Goal: Task Accomplishment & Management: Complete application form

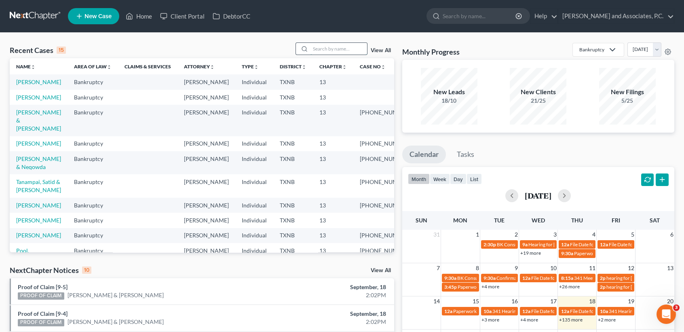
click at [348, 46] on input "search" at bounding box center [339, 49] width 57 height 12
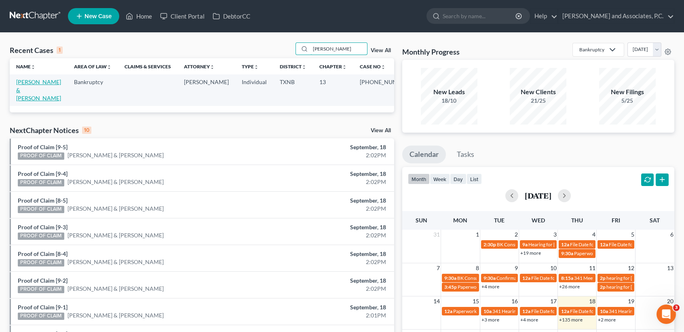
type input "[PERSON_NAME]"
click at [33, 82] on link "[PERSON_NAME] & [PERSON_NAME]" at bounding box center [38, 89] width 45 height 23
select select "6"
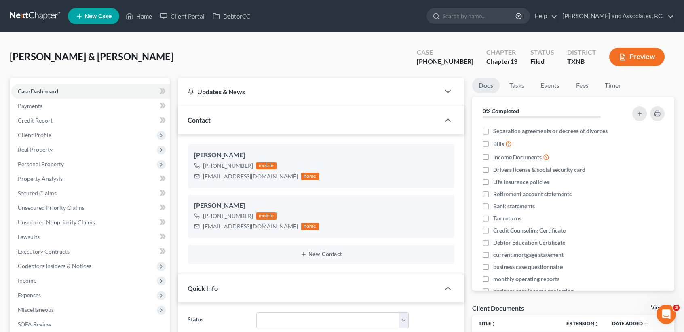
scroll to position [1217, 0]
click at [254, 50] on div "[PERSON_NAME] & [PERSON_NAME] Upgraded Case [PHONE_NUMBER] Chapter Chapter 13 S…" at bounding box center [342, 59] width 665 height 35
click at [575, 91] on link "Fees" at bounding box center [582, 86] width 26 height 16
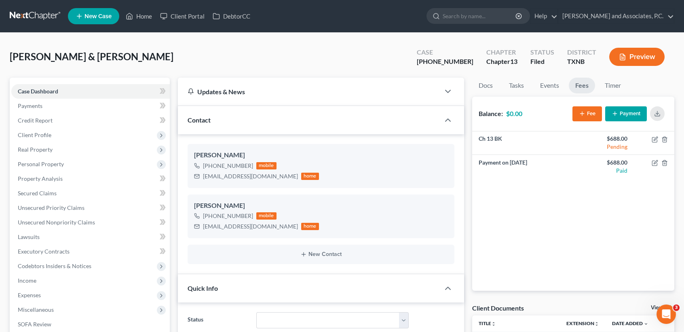
click at [212, 61] on div "[PERSON_NAME] & [PERSON_NAME] Upgraded Case [PHONE_NUMBER] Chapter Chapter 13 S…" at bounding box center [342, 59] width 665 height 35
click at [588, 88] on link "Fees" at bounding box center [582, 86] width 26 height 16
click at [36, 90] on span "Case Dashboard" at bounding box center [38, 91] width 40 height 7
click at [137, 18] on link "Home" at bounding box center [139, 16] width 34 height 15
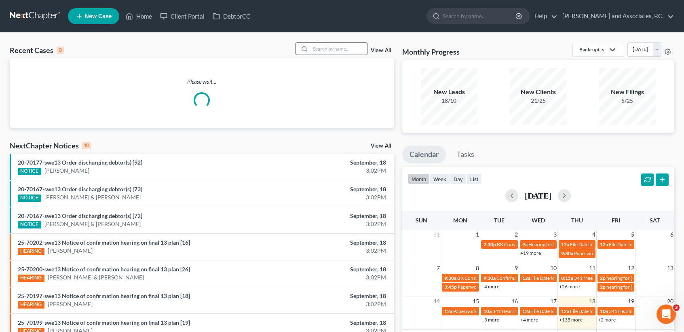
click at [355, 55] on div at bounding box center [332, 48] width 72 height 13
click at [356, 54] on input "search" at bounding box center [339, 49] width 57 height 12
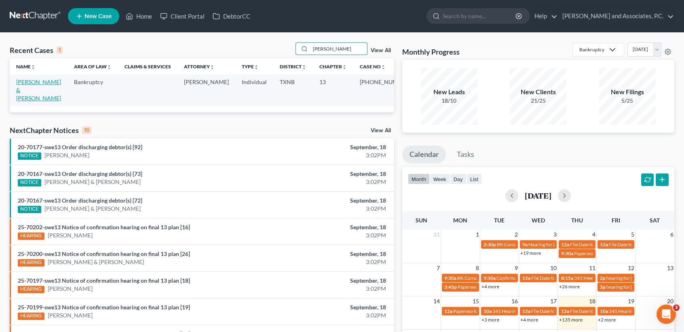
type input "[PERSON_NAME]"
click at [42, 85] on link "[PERSON_NAME] & [PERSON_NAME]" at bounding box center [38, 89] width 45 height 23
select select "6"
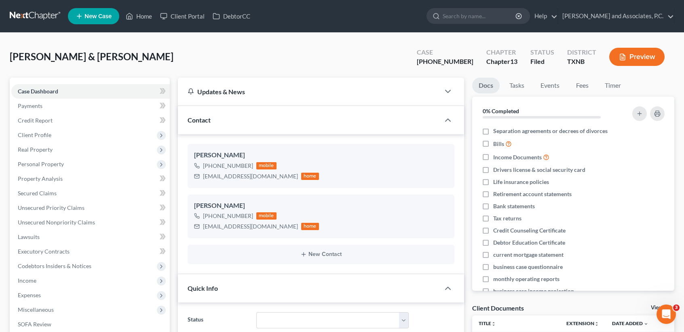
scroll to position [1217, 0]
click at [110, 20] on link "New Case" at bounding box center [93, 16] width 51 height 16
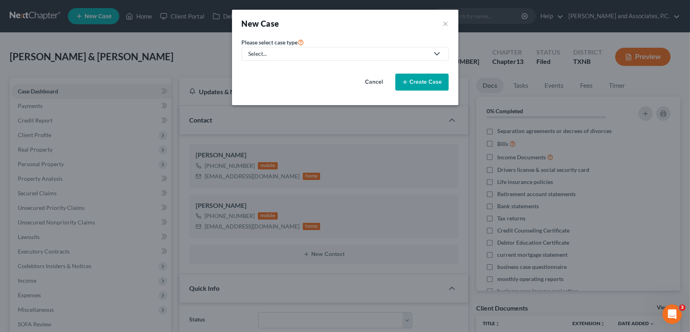
click at [278, 51] on div "Select..." at bounding box center [339, 54] width 180 height 8
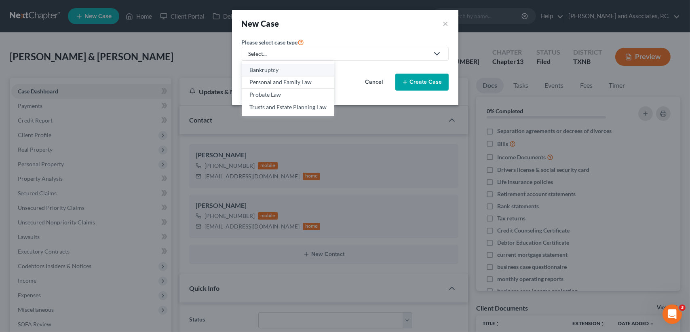
click at [281, 70] on div "Bankruptcy" at bounding box center [287, 70] width 77 height 8
select select "78"
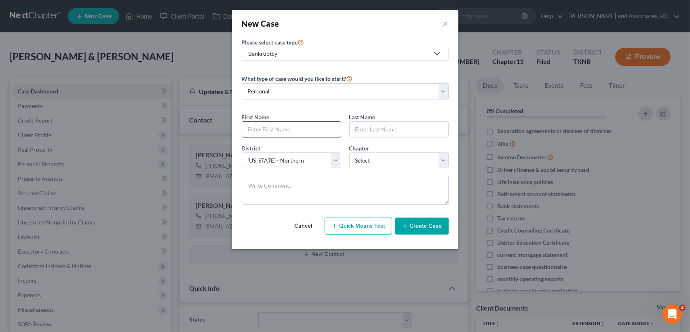
click at [279, 129] on input "text" at bounding box center [291, 129] width 99 height 15
type input "[PERSON_NAME]"
select select "3"
click at [411, 231] on button "Create Case" at bounding box center [421, 226] width 53 height 17
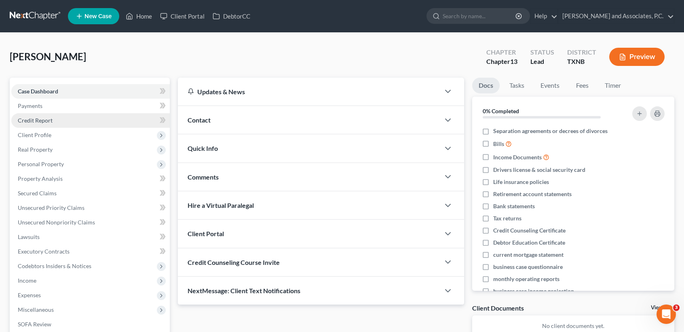
click at [44, 118] on span "Credit Report" at bounding box center [35, 120] width 35 height 7
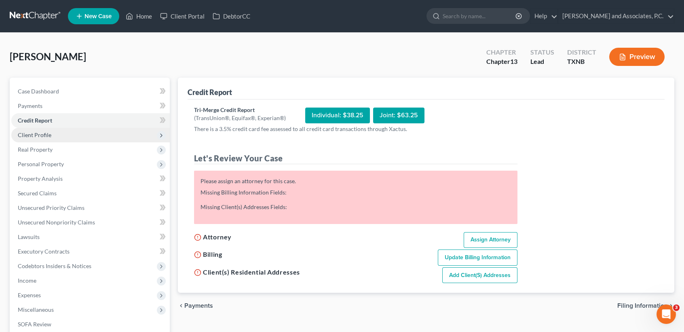
click at [62, 137] on span "Client Profile" at bounding box center [90, 135] width 159 height 15
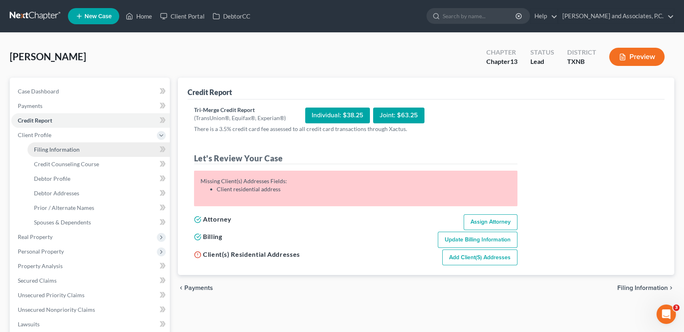
click at [150, 155] on link "Filing Information" at bounding box center [98, 149] width 142 height 15
select select "1"
select select "0"
select select "3"
select select "78"
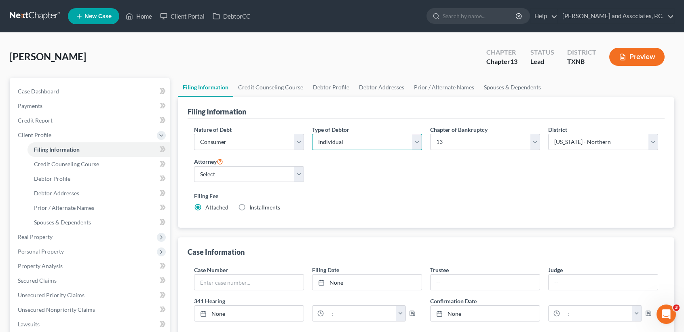
click at [389, 134] on select "Select Individual Joint" at bounding box center [367, 142] width 110 height 16
select select "1"
click at [312, 134] on select "Select Individual Joint" at bounding box center [367, 142] width 110 height 16
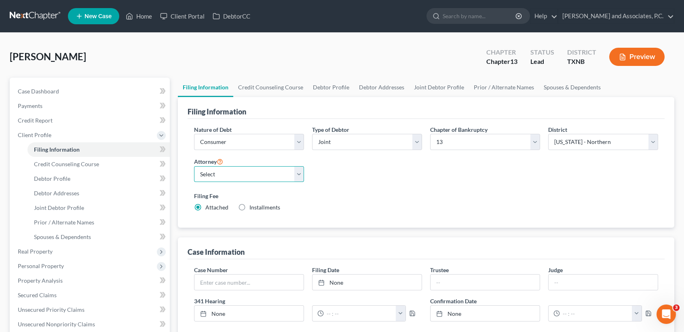
drag, startPoint x: 227, startPoint y: 176, endPoint x: 232, endPoint y: 176, distance: 5.3
click at [227, 176] on select "Select [PERSON_NAME] - [GEOGRAPHIC_DATA] [PERSON_NAME] - OKWB [PERSON_NAME] - O…" at bounding box center [249, 174] width 110 height 16
drag, startPoint x: 425, startPoint y: 198, endPoint x: 472, endPoint y: 232, distance: 57.8
click at [437, 201] on div "Filing Fee Attached Installments Installments" at bounding box center [426, 202] width 464 height 20
click at [478, 275] on div "Trustee" at bounding box center [485, 278] width 118 height 25
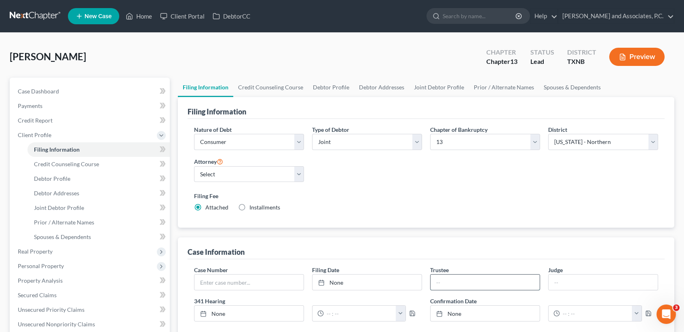
drag, startPoint x: 480, startPoint y: 280, endPoint x: 479, endPoint y: 285, distance: 5.0
click at [480, 280] on input "text" at bounding box center [485, 282] width 109 height 15
type input "[PERSON_NAME]"
drag, startPoint x: 419, startPoint y: 226, endPoint x: 289, endPoint y: 148, distance: 151.2
click at [415, 221] on div "Nature of Debt Select Business Consumer Other Nature of Business Select Clearin…" at bounding box center [426, 173] width 477 height 109
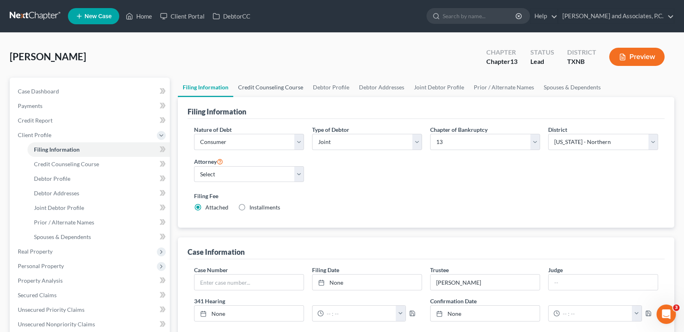
click at [248, 90] on link "Credit Counseling Course" at bounding box center [270, 87] width 75 height 19
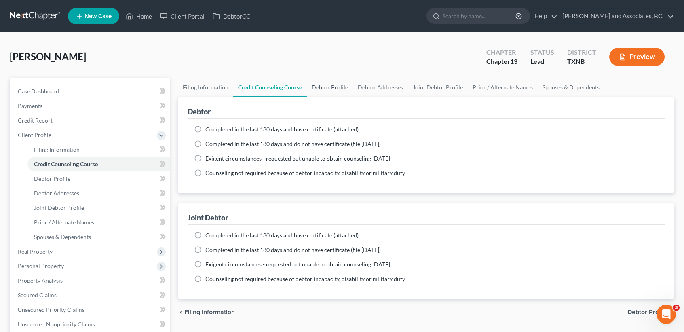
click at [336, 86] on link "Debtor Profile" at bounding box center [330, 87] width 46 height 19
select select "1"
select select "0"
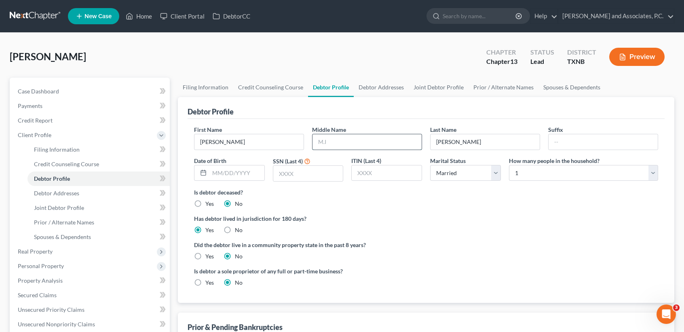
drag, startPoint x: 382, startPoint y: 143, endPoint x: 376, endPoint y: 143, distance: 6.1
click at [382, 143] on input "text" at bounding box center [367, 141] width 109 height 15
type input "M"
type input "[PERSON_NAME]"
click at [241, 173] on input "text" at bounding box center [236, 172] width 55 height 15
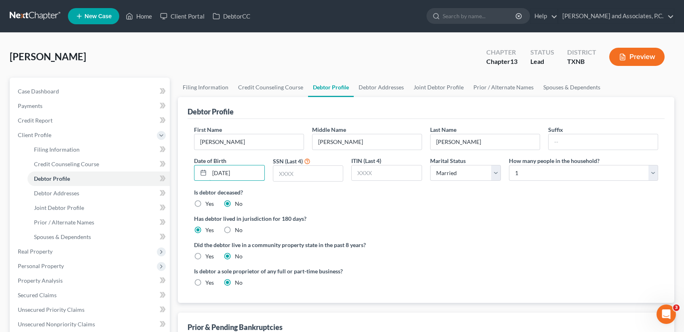
type input "[DATE]"
type input "1493"
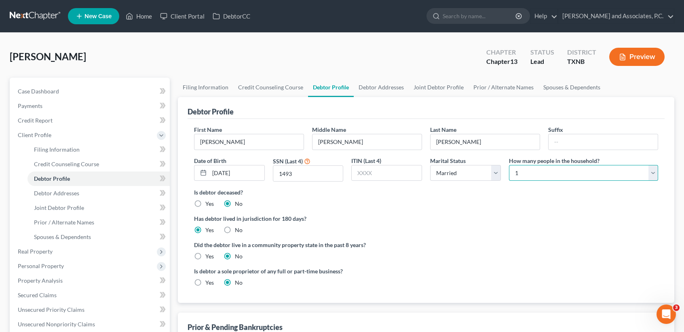
click at [537, 168] on select "Select 1 2 3 4 5 6 7 8 9 10 11 12 13 14 15 16 17 18 19 20" at bounding box center [583, 173] width 149 height 16
select select "1"
click at [509, 165] on select "Select 1 2 3 4 5 6 7 8 9 10 11 12 13 14 15 16 17 18 19 20" at bounding box center [583, 173] width 149 height 16
click at [205, 257] on label "Yes" at bounding box center [209, 256] width 8 height 8
click at [209, 257] on input "Yes" at bounding box center [211, 254] width 5 height 5
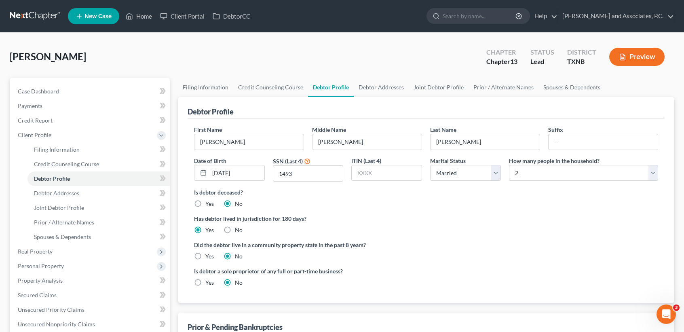
radio input "true"
radio input "false"
drag, startPoint x: 374, startPoint y: 82, endPoint x: 374, endPoint y: 89, distance: 7.7
click at [374, 81] on link "Debtor Addresses" at bounding box center [381, 87] width 55 height 19
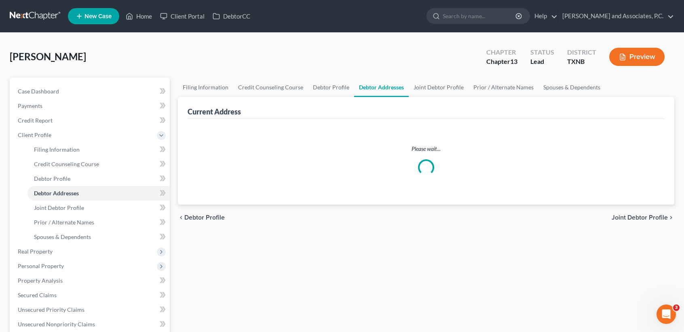
select select "0"
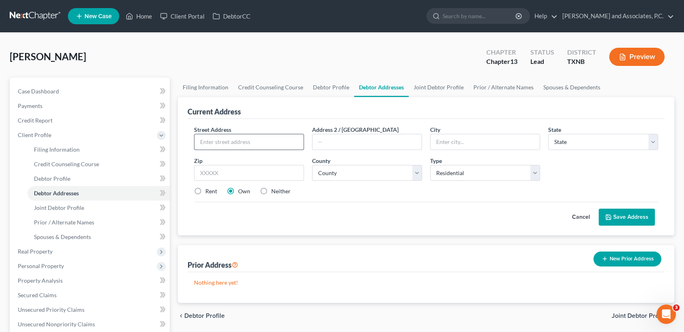
drag, startPoint x: 239, startPoint y: 140, endPoint x: 256, endPoint y: 144, distance: 17.5
click at [239, 139] on input "text" at bounding box center [248, 141] width 109 height 15
type input "[STREET_ADDRESS]"
type input "76354"
type input "Burkburnett"
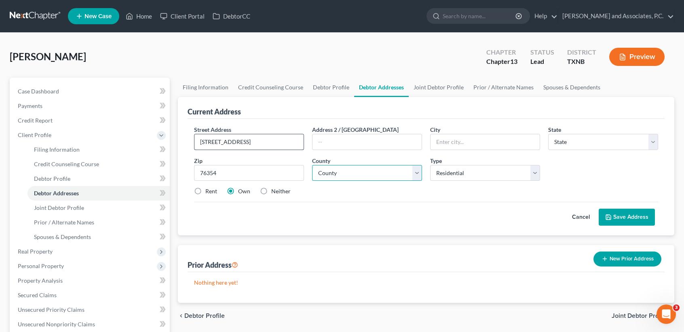
select select "45"
select select "242"
click at [363, 216] on div "Cancel Save Address" at bounding box center [426, 214] width 464 height 24
click at [283, 190] on label "Neither" at bounding box center [280, 191] width 19 height 8
click at [280, 190] on input "Neither" at bounding box center [277, 189] width 5 height 5
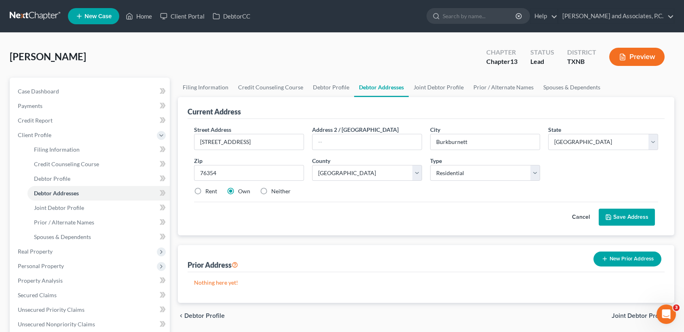
radio input "true"
click at [395, 214] on div "Cancel Save Address" at bounding box center [426, 214] width 464 height 24
click at [631, 218] on button "Save Address" at bounding box center [627, 217] width 56 height 17
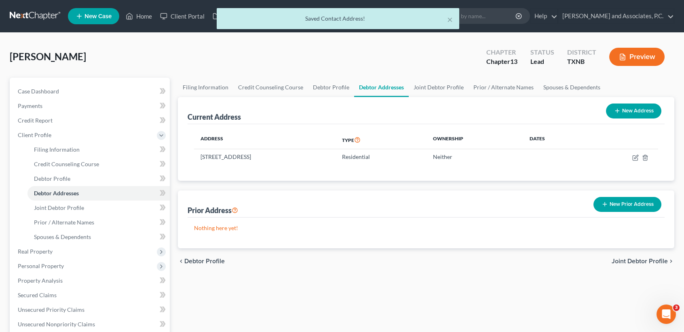
click at [630, 204] on button "New Prior Address" at bounding box center [628, 204] width 68 height 15
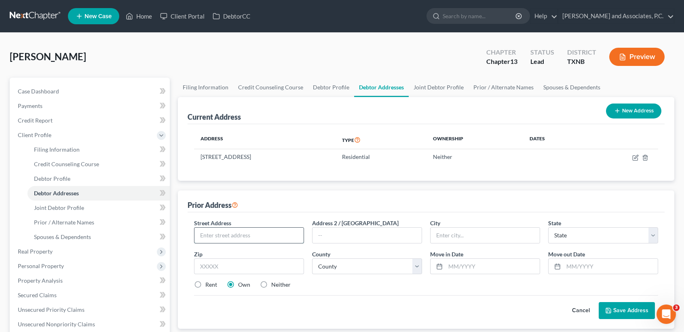
click at [259, 229] on input "text" at bounding box center [248, 235] width 109 height 15
type input "3"
type input "3513 Garfield"
type input "76308"
type input "[GEOGRAPHIC_DATA]"
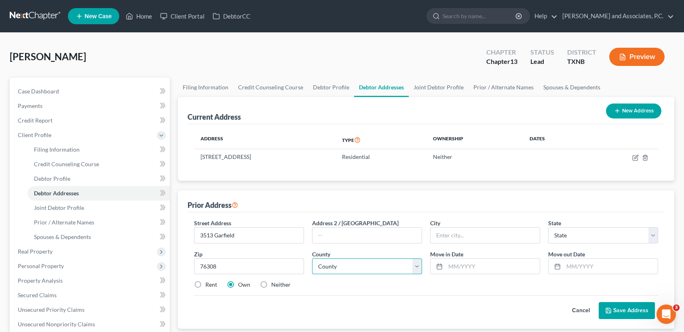
select select "45"
select select "242"
click at [618, 265] on input "text" at bounding box center [611, 266] width 94 height 15
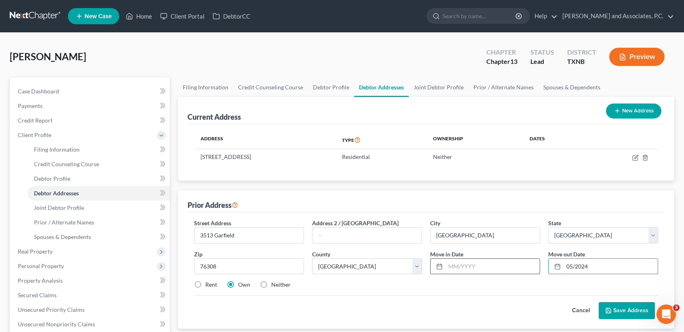
type input "05/2024"
click at [454, 269] on input "text" at bounding box center [493, 266] width 94 height 15
drag, startPoint x: 520, startPoint y: 265, endPoint x: 559, endPoint y: 274, distance: 39.3
click at [522, 265] on input "05/2016`" at bounding box center [493, 266] width 94 height 15
type input "05/2016"
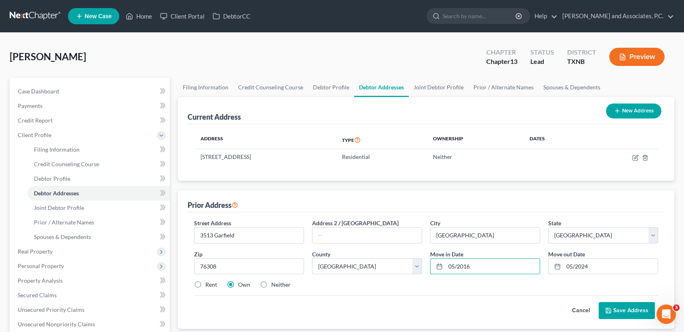
drag, startPoint x: 466, startPoint y: 304, endPoint x: 264, endPoint y: 249, distance: 209.9
click at [460, 304] on div "Cancel Save Address" at bounding box center [426, 307] width 464 height 24
click at [205, 284] on label "Rent" at bounding box center [211, 285] width 12 height 8
click at [209, 284] on input "Rent" at bounding box center [211, 283] width 5 height 5
radio input "true"
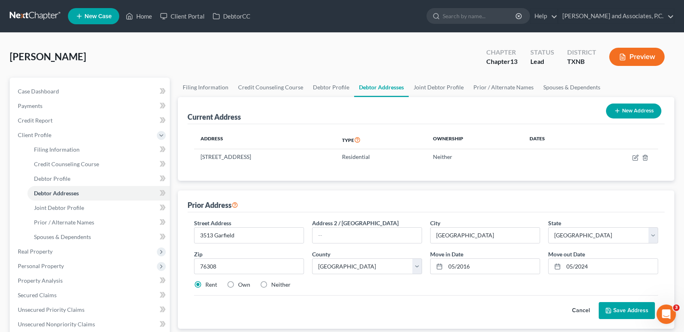
drag, startPoint x: 606, startPoint y: 300, endPoint x: 614, endPoint y: 309, distance: 12.0
click at [606, 300] on div "Cancel Save Address" at bounding box center [426, 307] width 464 height 24
click at [615, 312] on button "Save Address" at bounding box center [627, 310] width 56 height 17
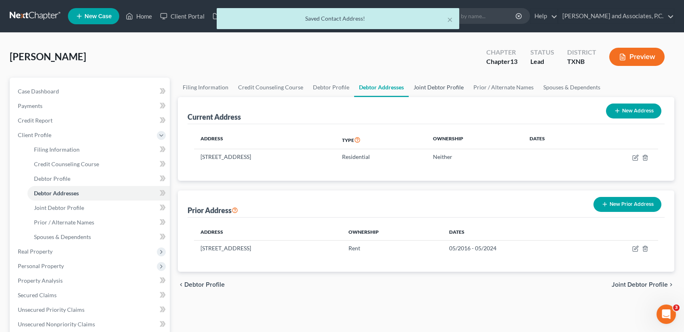
click at [447, 83] on link "Joint Debtor Profile" at bounding box center [439, 87] width 60 height 19
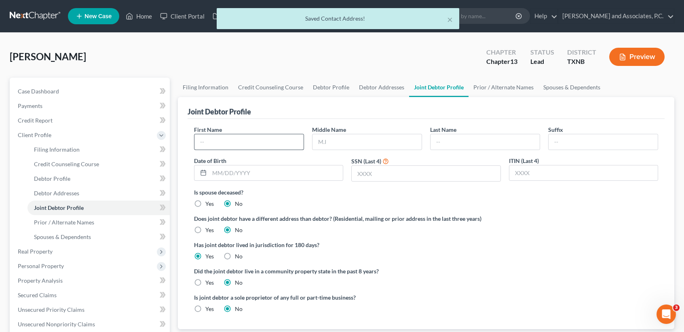
click at [292, 148] on div "First Name Middle Name Last Name Suffix Date of Birth SSN (Last 4) ITIN (Last 4)" at bounding box center [426, 156] width 472 height 63
drag, startPoint x: 292, startPoint y: 142, endPoint x: 292, endPoint y: 137, distance: 5.3
click at [292, 142] on input "text" at bounding box center [248, 141] width 109 height 15
click at [343, 200] on div "Is spouse deceased? Yes No" at bounding box center [426, 198] width 464 height 20
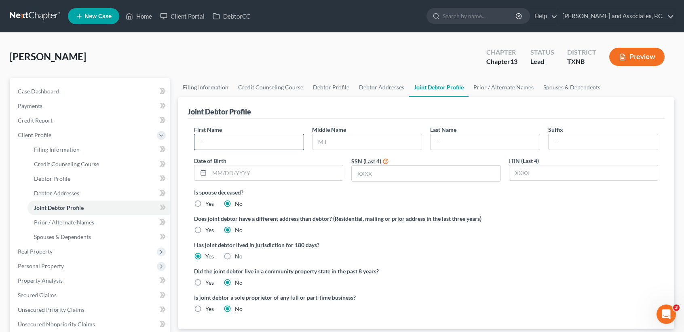
click at [265, 134] on input "text" at bounding box center [248, 141] width 109 height 15
type input "[PERSON_NAME]"
type input "05/"
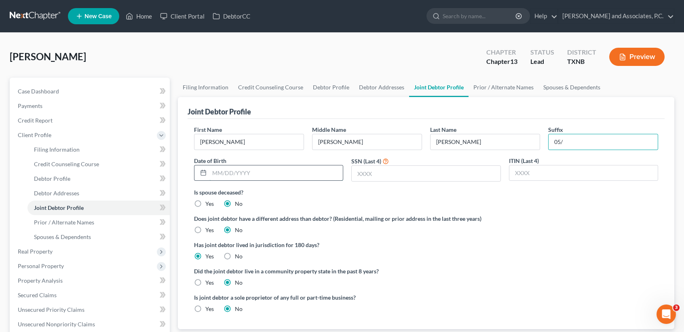
click at [300, 176] on input "text" at bounding box center [275, 172] width 133 height 15
type input "[DATE]"
type input "5253"
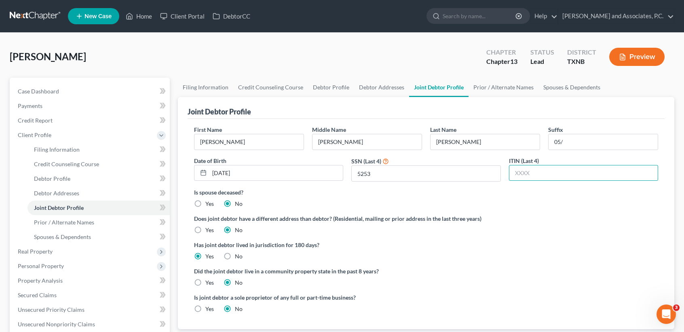
click at [205, 279] on label "Yes" at bounding box center [209, 283] width 8 height 8
click at [209, 279] on input "Yes" at bounding box center [211, 281] width 5 height 5
radio input "true"
radio input "false"
click at [510, 95] on link "Prior / Alternate Names" at bounding box center [504, 87] width 70 height 19
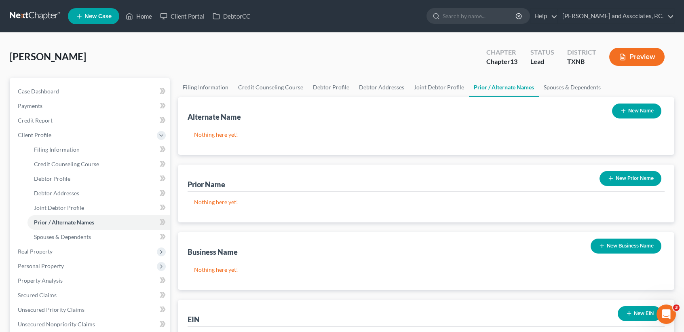
click at [635, 181] on button "New Prior Name" at bounding box center [631, 178] width 62 height 15
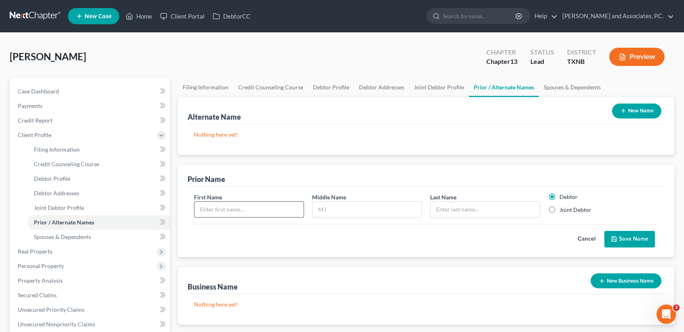
click at [241, 205] on input "text" at bounding box center [248, 209] width 109 height 15
type input "[PERSON_NAME]"
type input "K"
type input "Lites"
click at [577, 208] on label "Joint Debtor" at bounding box center [576, 210] width 32 height 8
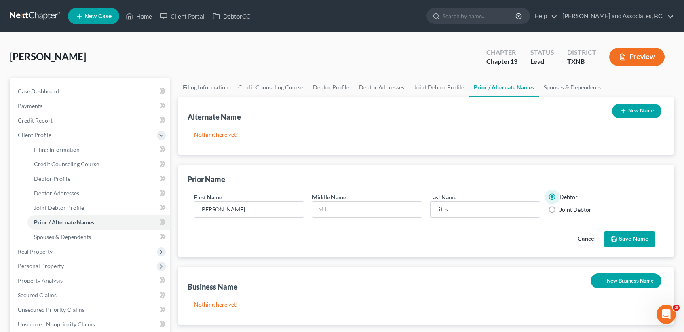
click at [568, 208] on input "Joint Debtor" at bounding box center [565, 208] width 5 height 5
radio input "true"
radio input "false"
click at [636, 238] on button "Save Name" at bounding box center [629, 239] width 51 height 17
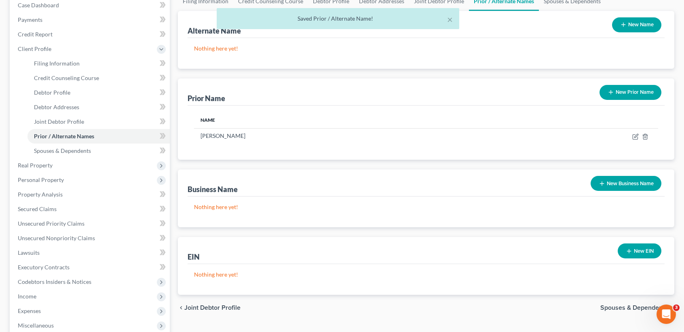
scroll to position [108, 0]
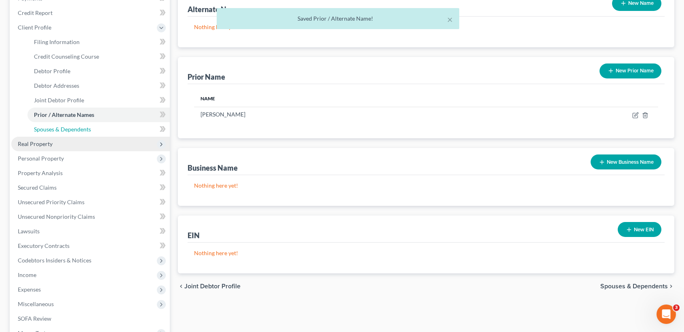
drag, startPoint x: 78, startPoint y: 130, endPoint x: 76, endPoint y: 138, distance: 8.6
click at [78, 130] on span "Spouses & Dependents" at bounding box center [62, 129] width 57 height 7
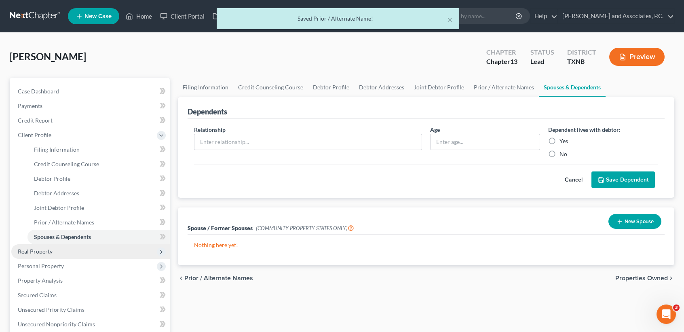
click at [63, 254] on span "Real Property" at bounding box center [90, 251] width 159 height 15
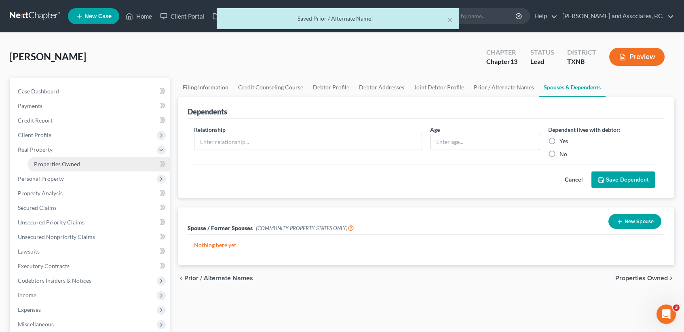
click at [74, 167] on link "Properties Owned" at bounding box center [98, 164] width 142 height 15
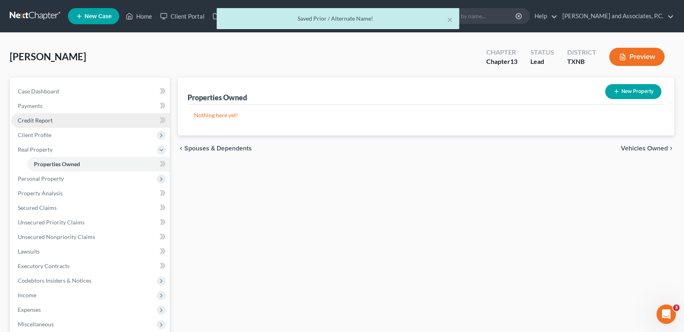
click at [62, 121] on link "Credit Report" at bounding box center [90, 120] width 159 height 15
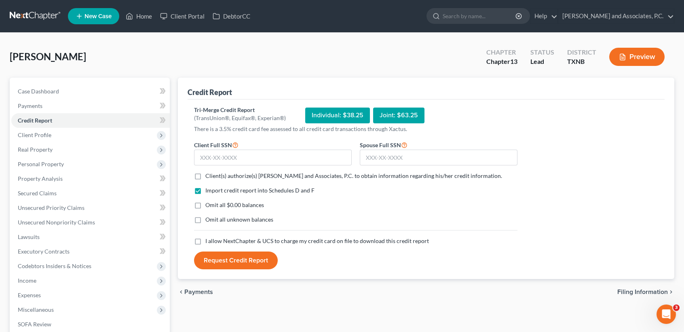
drag, startPoint x: 199, startPoint y: 175, endPoint x: 601, endPoint y: 328, distance: 430.7
click at [205, 175] on label "Client(s) authorize(s) [PERSON_NAME] and Associates, P.C. to obtain information…" at bounding box center [353, 176] width 297 height 8
click at [209, 175] on input "Client(s) authorize(s) [PERSON_NAME] and Associates, P.C. to obtain information…" at bounding box center [211, 174] width 5 height 5
checkbox input "true"
click at [224, 160] on input "text" at bounding box center [273, 158] width 158 height 16
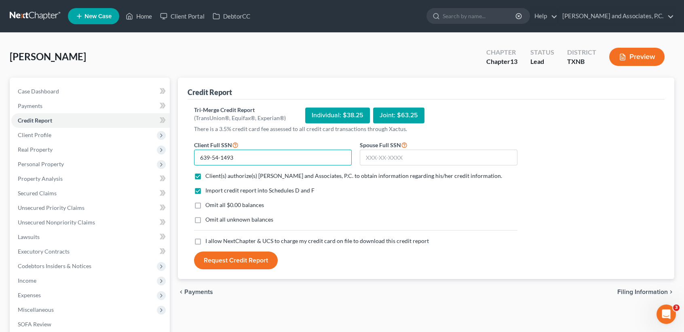
type input "639-54-1493"
click at [440, 169] on form "Client Full SSN * 639-54-1493 Spouse Full SSN * Client(s) authorize(s) [PERSON_…" at bounding box center [356, 205] width 332 height 130
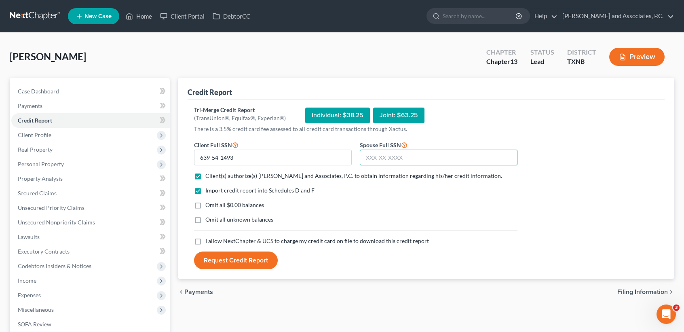
click at [440, 159] on input "text" at bounding box center [439, 158] width 158 height 16
type input "630-62-5253"
drag, startPoint x: 194, startPoint y: 206, endPoint x: 191, endPoint y: 230, distance: 24.0
click at [205, 206] on label "Omit all $0.00 balances" at bounding box center [234, 205] width 59 height 8
click at [209, 206] on input "Omit all $0.00 balances" at bounding box center [211, 203] width 5 height 5
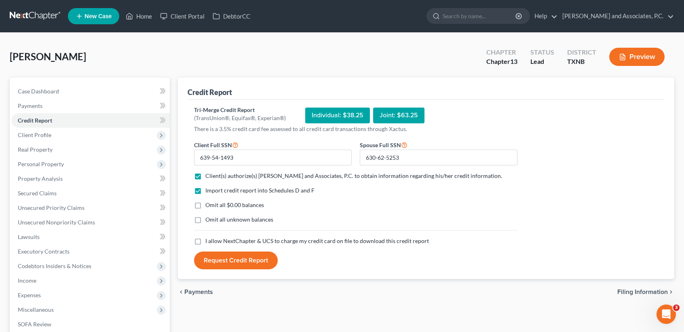
checkbox input "true"
click at [205, 240] on label "I allow NextChapter & UCS to charge my credit card on file to download this cre…" at bounding box center [317, 241] width 224 height 8
click at [209, 240] on input "I allow NextChapter & UCS to charge my credit card on file to download this cre…" at bounding box center [211, 239] width 5 height 5
checkbox input "true"
click at [221, 261] on button "Request Credit Report" at bounding box center [236, 260] width 84 height 18
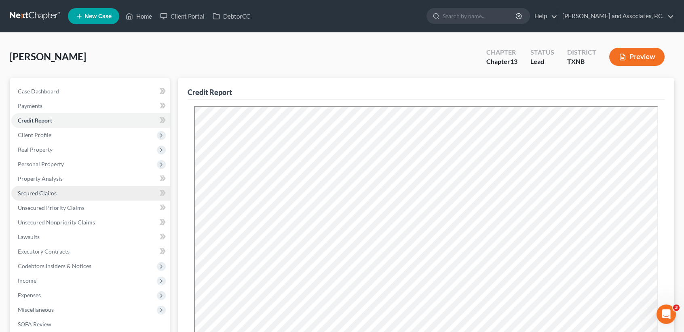
click at [46, 196] on link "Secured Claims" at bounding box center [90, 193] width 159 height 15
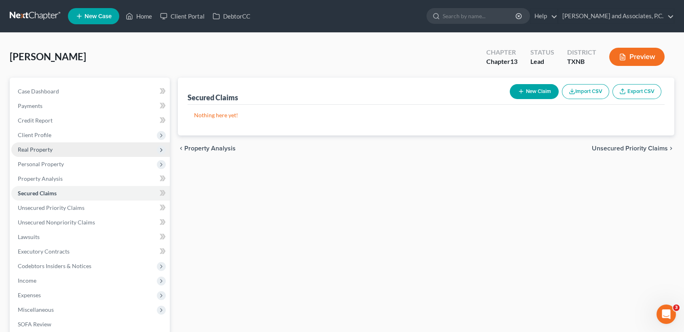
click at [39, 149] on span "Real Property" at bounding box center [35, 149] width 35 height 7
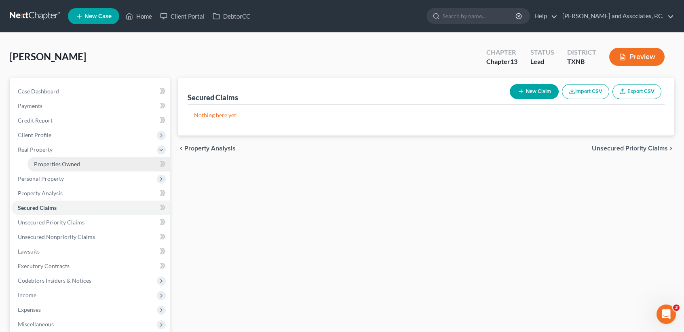
click at [37, 164] on span "Properties Owned" at bounding box center [57, 164] width 46 height 7
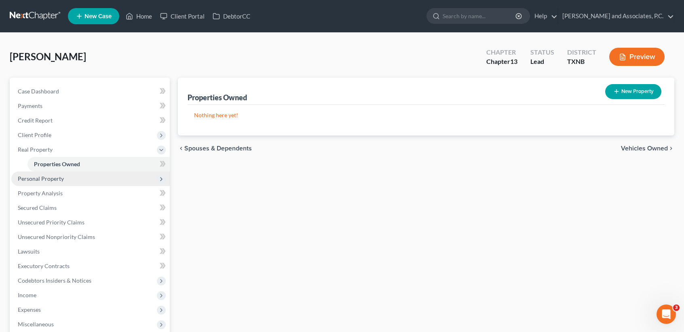
click at [40, 180] on span "Personal Property" at bounding box center [41, 178] width 46 height 7
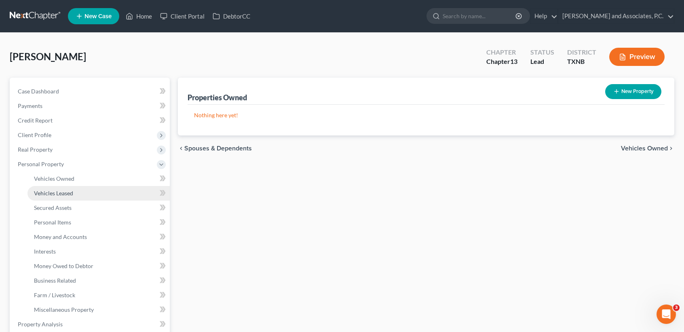
click at [41, 190] on span "Vehicles Leased" at bounding box center [53, 193] width 39 height 7
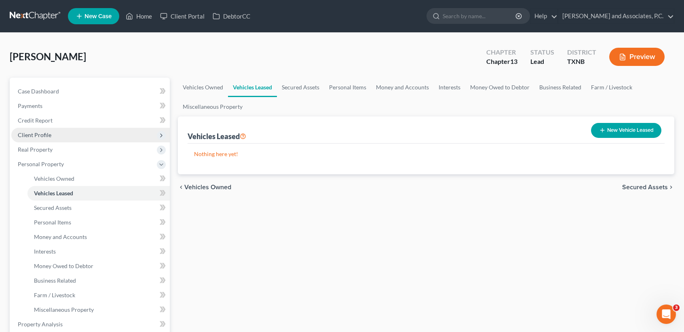
click at [45, 134] on span "Client Profile" at bounding box center [35, 134] width 34 height 7
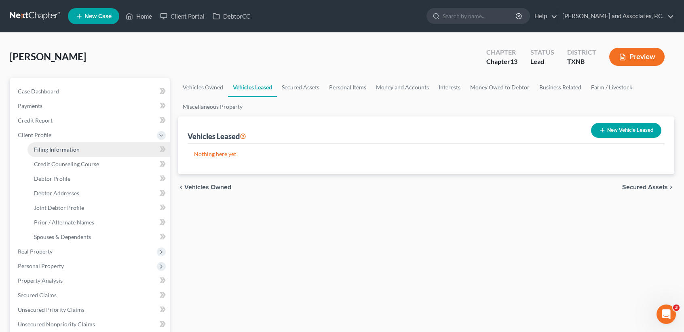
click at [46, 152] on span "Filing Information" at bounding box center [57, 149] width 46 height 7
select select "1"
select select "3"
select select "78"
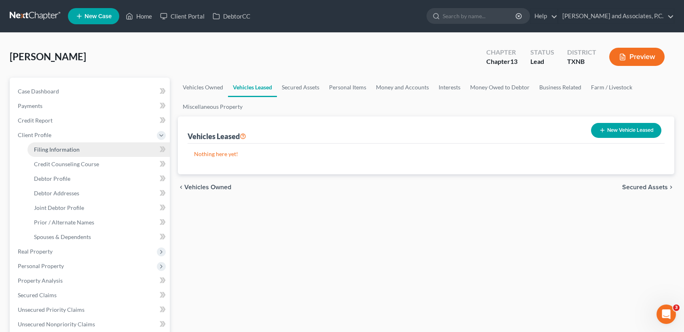
select select "0"
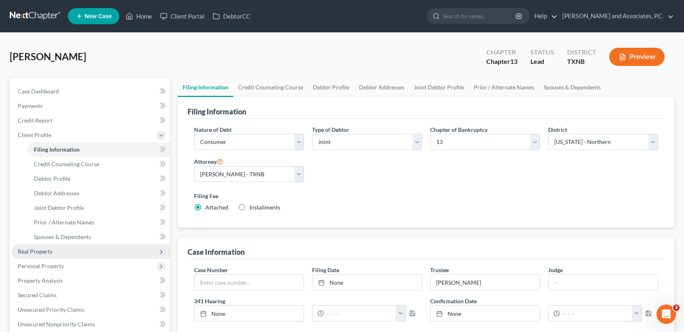
click at [34, 250] on span "Real Property" at bounding box center [35, 251] width 35 height 7
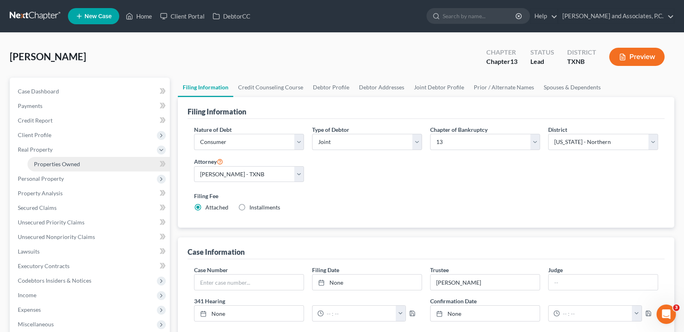
click at [58, 161] on span "Properties Owned" at bounding box center [57, 164] width 46 height 7
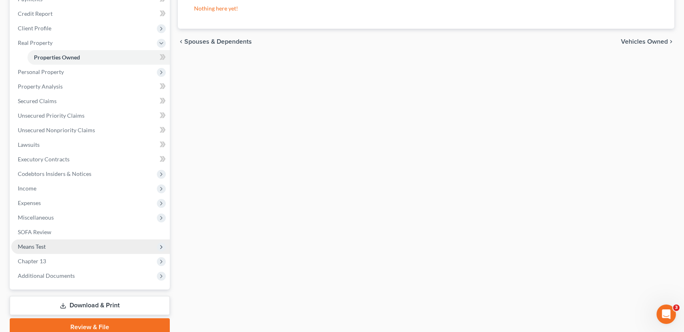
scroll to position [108, 0]
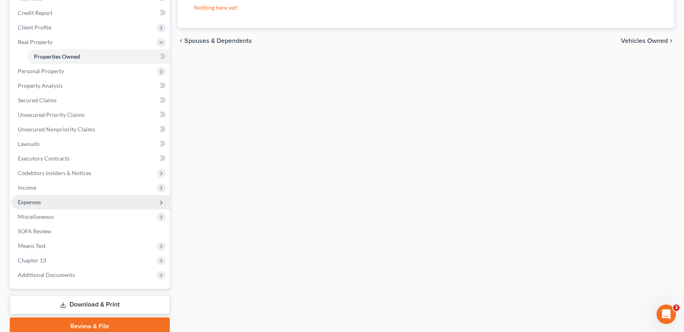
click at [51, 201] on span "Expenses" at bounding box center [90, 202] width 159 height 15
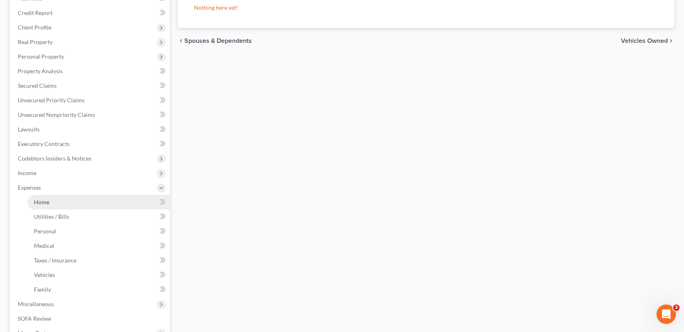
click at [38, 203] on span "Home" at bounding box center [41, 202] width 15 height 7
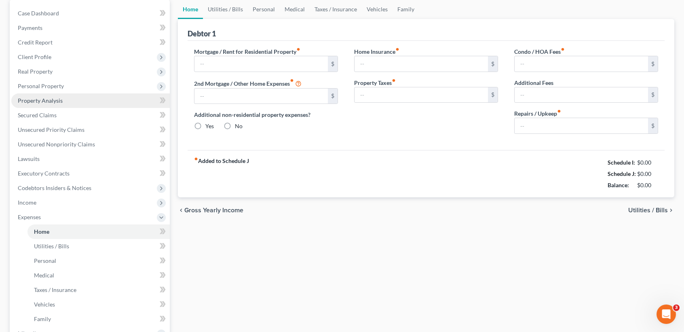
type input "0.00"
radio input "true"
type input "0.00"
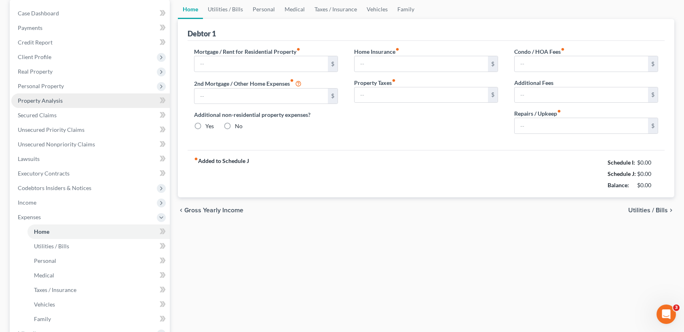
type input "0.00"
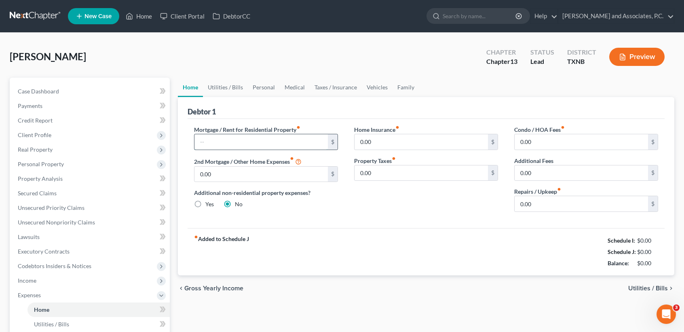
click at [239, 145] on input "text" at bounding box center [260, 141] width 133 height 15
type input "6"
type input "650.00"
click at [220, 85] on link "Utilities / Bills" at bounding box center [225, 87] width 45 height 19
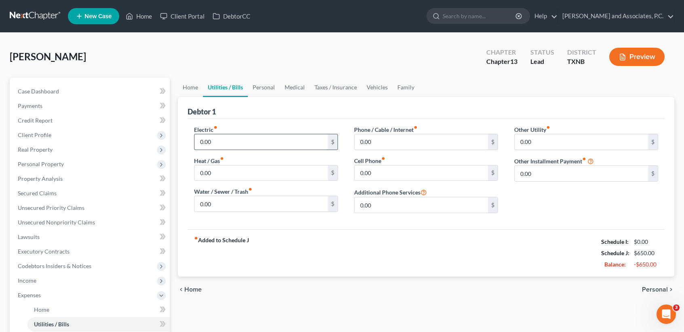
click at [239, 140] on input "0.00" at bounding box center [260, 141] width 133 height 15
type input "500.00"
type input "100.00"
type input "120.00"
type input "350.00"
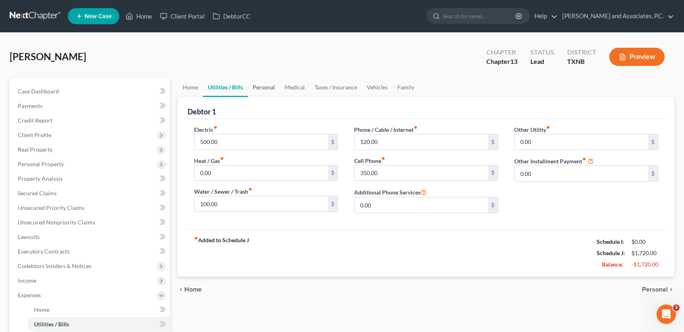
click at [261, 82] on link "Personal" at bounding box center [264, 87] width 32 height 19
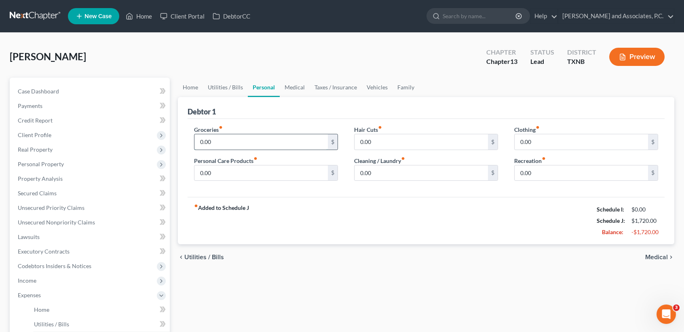
click at [255, 142] on input "0.00" at bounding box center [260, 141] width 133 height 15
type input "450.00"
click at [290, 84] on link "Medical" at bounding box center [295, 87] width 30 height 19
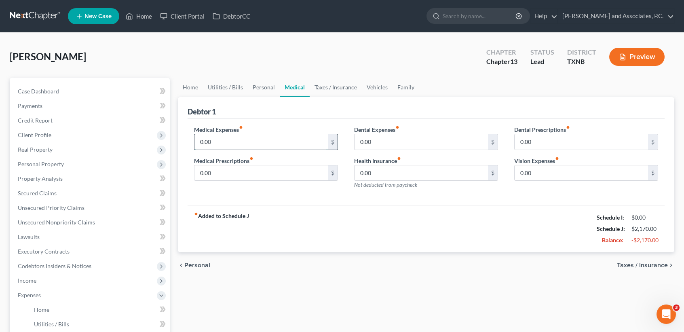
click at [264, 139] on input "0.00" at bounding box center [260, 141] width 133 height 15
click at [241, 170] on input "0.00" at bounding box center [260, 172] width 133 height 15
click at [232, 180] on input "0.00" at bounding box center [260, 172] width 133 height 15
click at [232, 175] on input "0.00" at bounding box center [260, 172] width 133 height 15
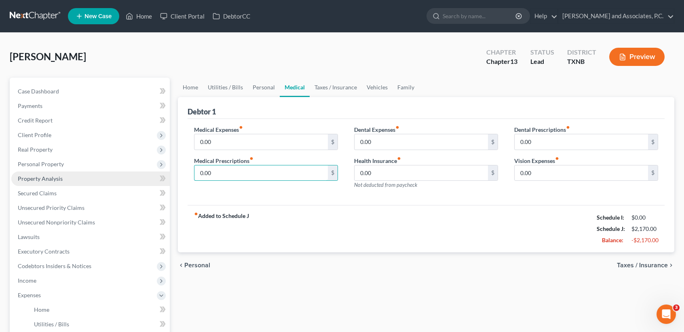
drag, startPoint x: 227, startPoint y: 177, endPoint x: 118, endPoint y: 182, distance: 108.9
click at [123, 182] on div "Petition Navigation Case Dashboard Payments Invoices Payments Payments Credit R…" at bounding box center [342, 304] width 673 height 452
type input "250.00"
click at [330, 87] on link "Taxes / Insurance" at bounding box center [336, 87] width 52 height 19
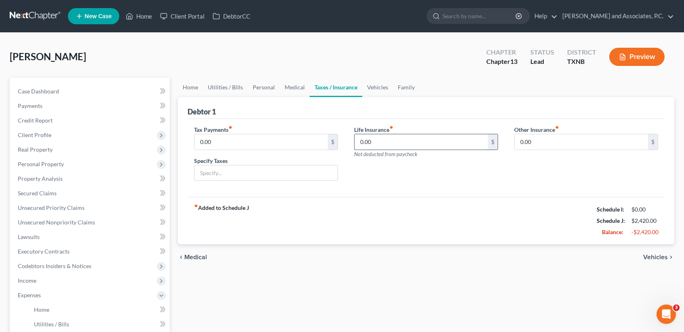
click at [416, 141] on input "0.00" at bounding box center [421, 141] width 133 height 15
drag, startPoint x: 396, startPoint y: 74, endPoint x: 399, endPoint y: 80, distance: 7.2
click at [396, 74] on div "[PERSON_NAME] Upgraded Chapter Chapter 13 Status Lead District [GEOGRAPHIC_DATA…" at bounding box center [342, 59] width 665 height 35
click at [406, 87] on link "Family" at bounding box center [406, 87] width 27 height 19
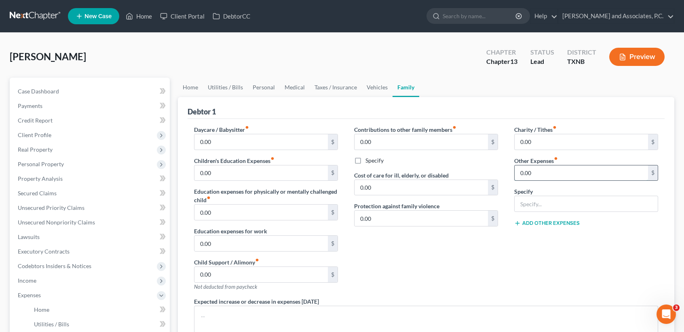
click at [586, 171] on input "0.00" at bounding box center [581, 172] width 133 height 15
click at [573, 193] on div "Specify" at bounding box center [586, 199] width 144 height 25
drag, startPoint x: 568, startPoint y: 203, endPoint x: 579, endPoint y: 194, distance: 14.5
click at [568, 201] on input "text" at bounding box center [586, 203] width 143 height 15
type input "Aflac insurance"
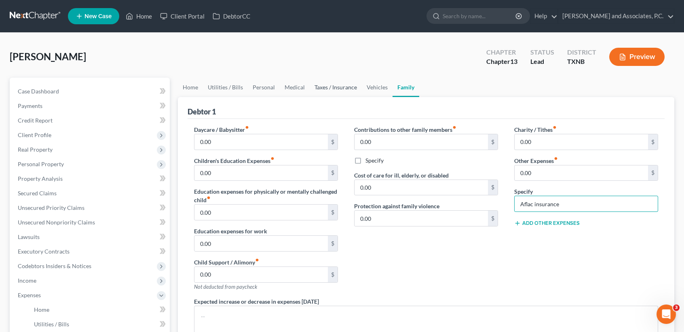
click at [339, 82] on link "Taxes / Insurance" at bounding box center [336, 87] width 52 height 19
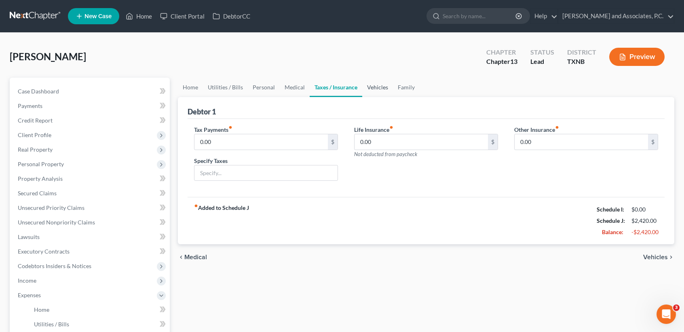
click at [378, 87] on link "Vehicles" at bounding box center [377, 87] width 31 height 19
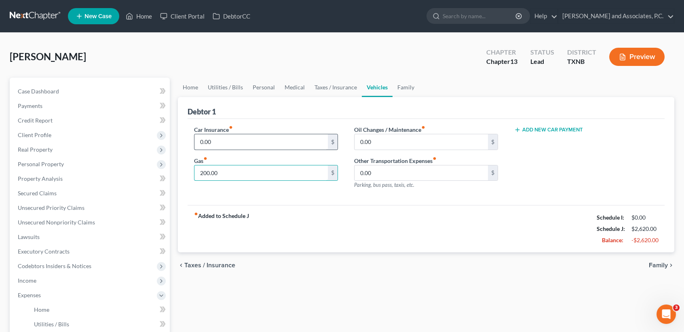
type input "200.00"
click at [258, 139] on input "0.00" at bounding box center [260, 141] width 133 height 15
type input "146.67"
drag, startPoint x: 395, startPoint y: 298, endPoint x: 406, endPoint y: 244, distance: 55.2
click at [395, 293] on div "Home Utilities / Bills Personal Medical Taxes / Insurance Vehicles Family Debto…" at bounding box center [426, 304] width 505 height 452
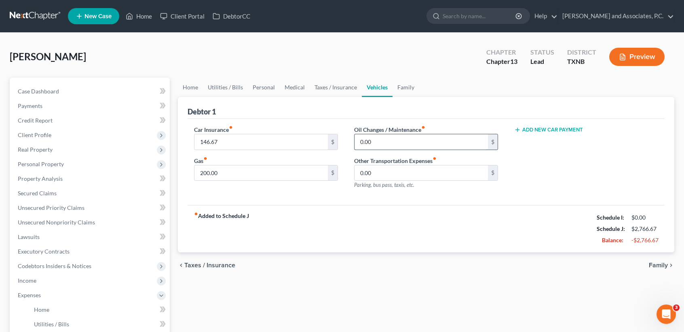
click at [402, 134] on div "0.00 $" at bounding box center [426, 142] width 144 height 16
click at [407, 95] on link "Family" at bounding box center [406, 87] width 27 height 19
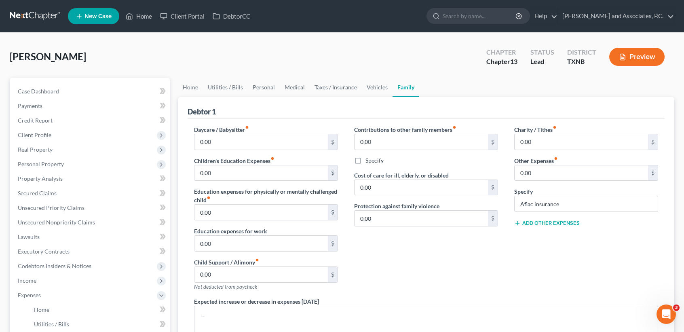
click at [534, 222] on button "Add Other Expenses" at bounding box center [547, 223] width 66 height 6
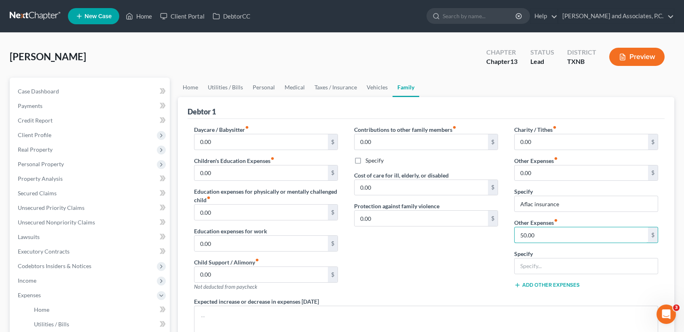
type input "50.00"
paste input "Yearly renewal of [PERSON_NAME] certification"
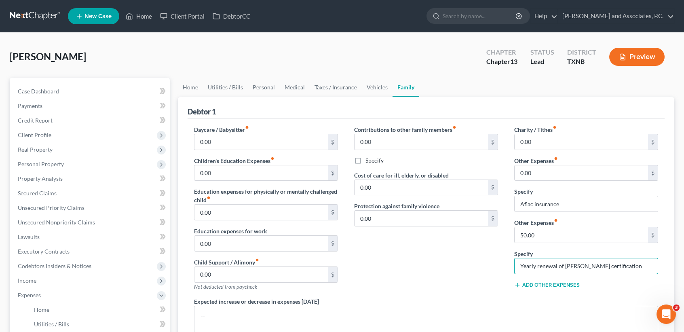
type input "Yearly renewal of [PERSON_NAME] certification"
click at [407, 294] on div "Contributions to other family members fiber_manual_record 0.00 $ Specify Cost o…" at bounding box center [426, 211] width 160 height 172
drag, startPoint x: 564, startPoint y: 184, endPoint x: 570, endPoint y: 164, distance: 20.5
click at [565, 182] on div "Charity / Tithes fiber_manual_record 0.00 $ Other Expenses fiber_manual_record …" at bounding box center [586, 211] width 160 height 172
click at [570, 165] on input "0.00" at bounding box center [581, 172] width 133 height 15
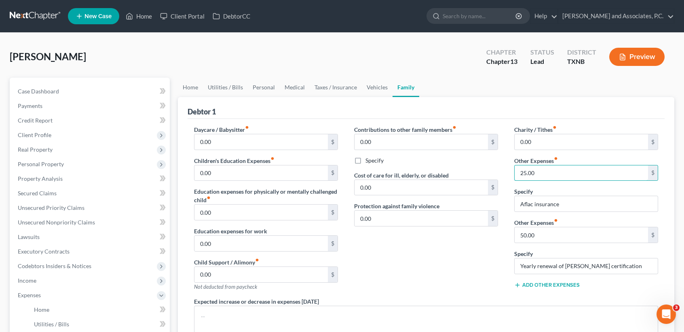
type input "25.00"
drag, startPoint x: 393, startPoint y: 291, endPoint x: 385, endPoint y: 300, distance: 12.0
click at [393, 292] on div "Contributions to other family members fiber_manual_record 0.00 $ Specify Cost o…" at bounding box center [426, 211] width 160 height 172
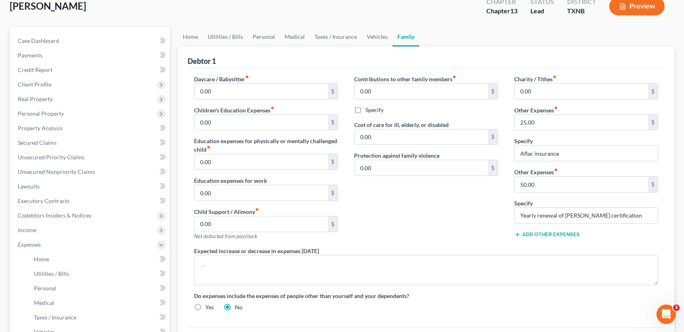
scroll to position [162, 0]
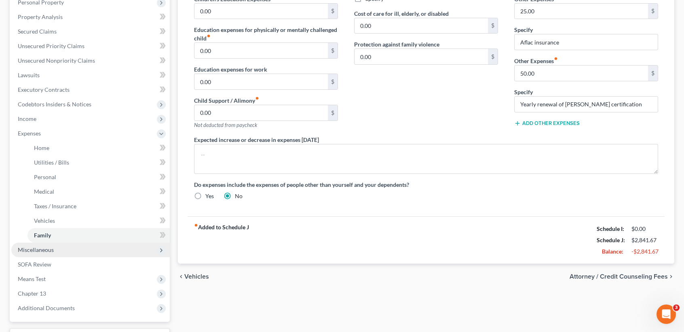
click at [39, 251] on span "Miscellaneous" at bounding box center [36, 249] width 36 height 7
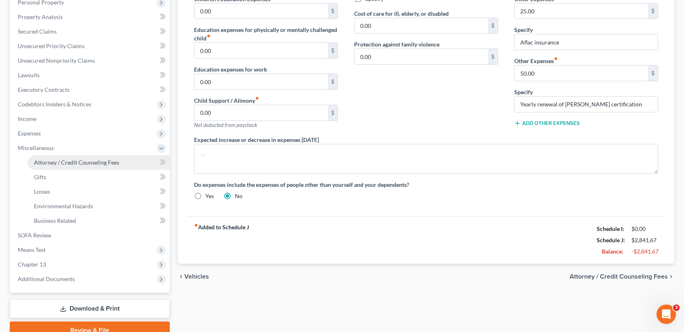
click at [75, 160] on span "Attorney / Credit Counseling Fees" at bounding box center [76, 162] width 85 height 7
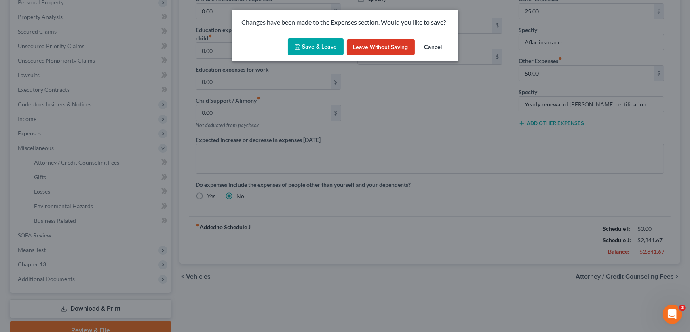
click at [314, 50] on button "Save & Leave" at bounding box center [316, 46] width 56 height 17
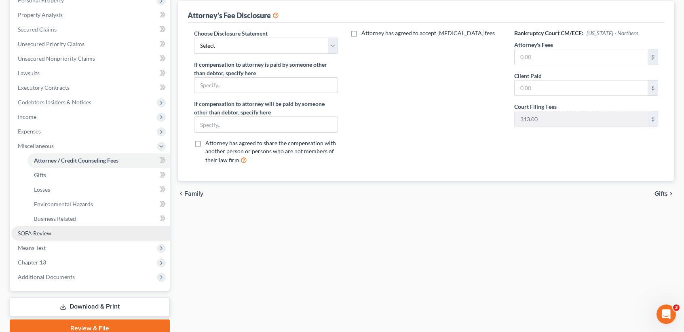
scroll to position [199, 0]
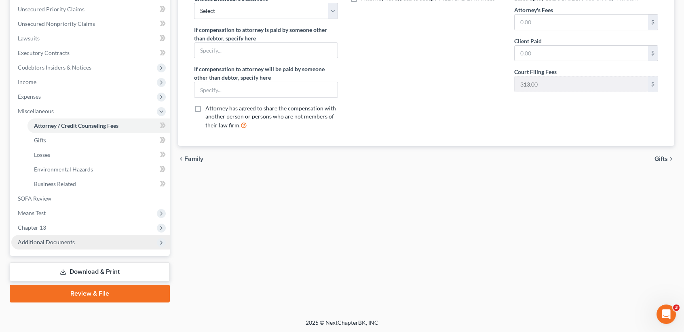
click at [76, 244] on span "Additional Documents" at bounding box center [90, 242] width 159 height 15
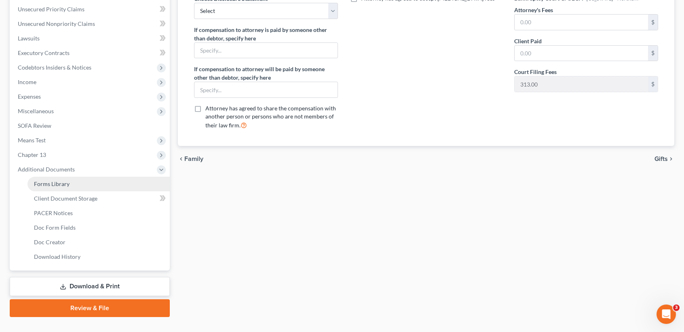
click at [91, 184] on link "Forms Library" at bounding box center [98, 184] width 142 height 15
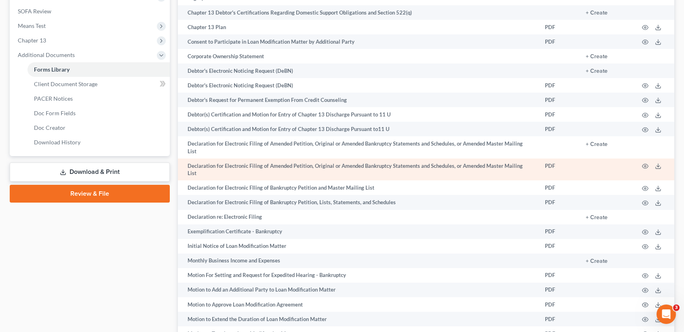
scroll to position [323, 0]
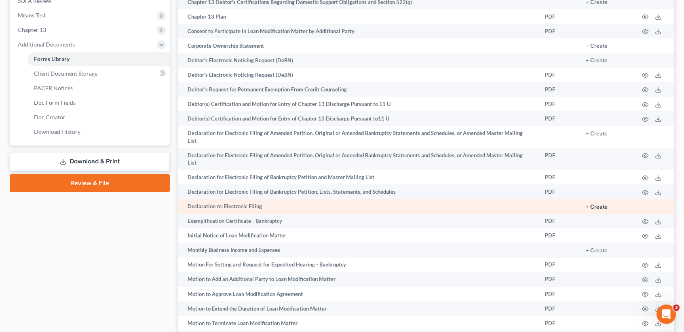
click at [597, 209] on button "+ Create" at bounding box center [597, 207] width 22 height 6
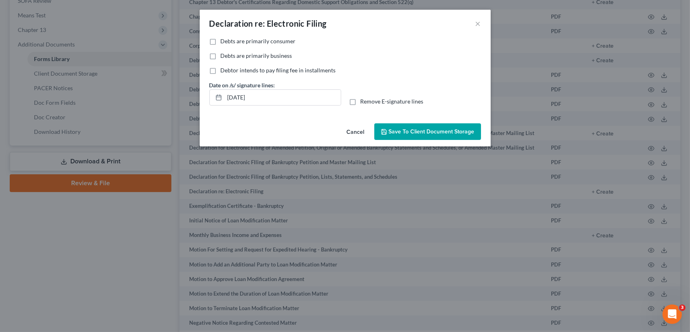
drag, startPoint x: 214, startPoint y: 39, endPoint x: 285, endPoint y: 118, distance: 106.5
click at [221, 39] on label "Debts are primarily consumer" at bounding box center [258, 41] width 75 height 8
click at [224, 39] on input "Debts are primarily consumer" at bounding box center [226, 39] width 5 height 5
checkbox input "true"
click at [361, 101] on label "Remove E-signature lines" at bounding box center [392, 101] width 63 height 8
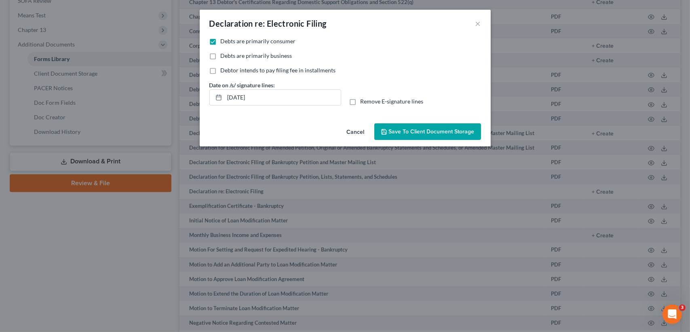
click at [364, 101] on input "Remove E-signature lines" at bounding box center [366, 99] width 5 height 5
checkbox input "true"
click at [398, 134] on span "Save to Client Document Storage" at bounding box center [432, 131] width 86 height 7
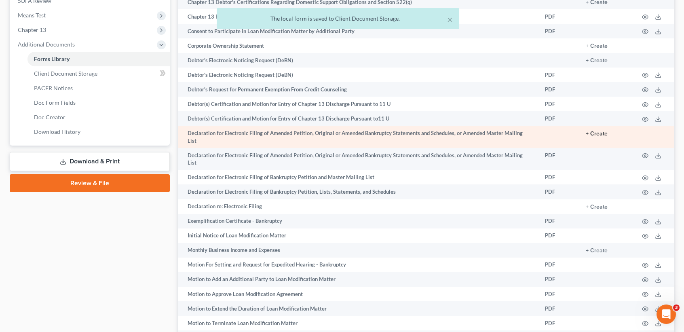
click at [596, 132] on button "+ Create" at bounding box center [597, 134] width 22 height 6
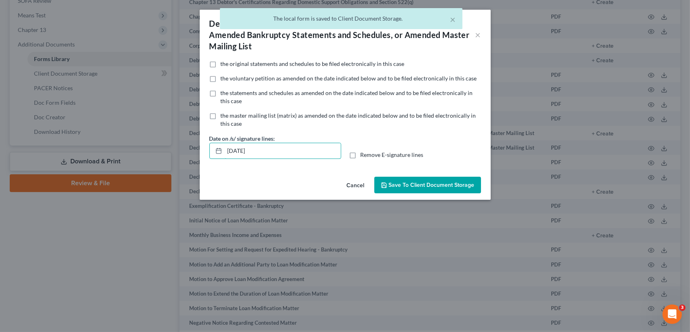
drag, startPoint x: 254, startPoint y: 156, endPoint x: 149, endPoint y: 147, distance: 105.9
click at [168, 162] on div "Declaration for Electronic Filing of Amended Petition, Original or Amended Bank…" at bounding box center [345, 166] width 690 height 332
click at [361, 153] on label "Remove E-signature lines" at bounding box center [392, 155] width 63 height 8
click at [364, 153] on input "Remove E-signature lines" at bounding box center [366, 153] width 5 height 5
checkbox input "true"
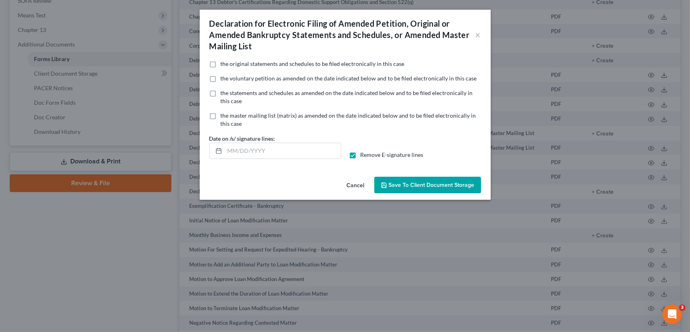
click at [398, 183] on span "Save to Client Document Storage" at bounding box center [432, 185] width 86 height 7
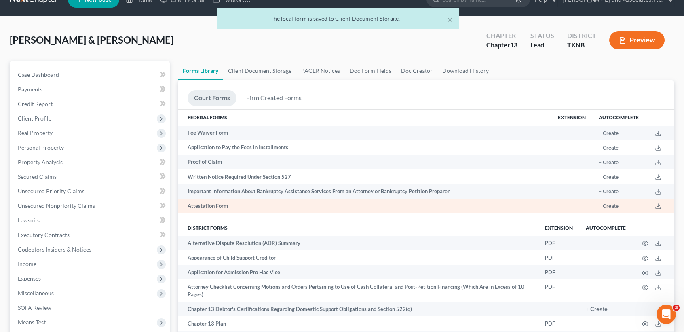
scroll to position [0, 0]
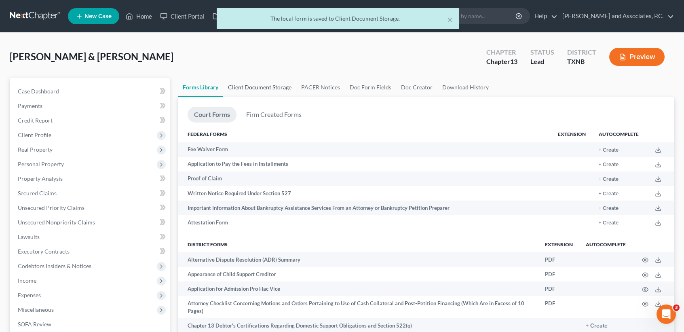
click at [281, 79] on link "Client Document Storage" at bounding box center [259, 87] width 73 height 19
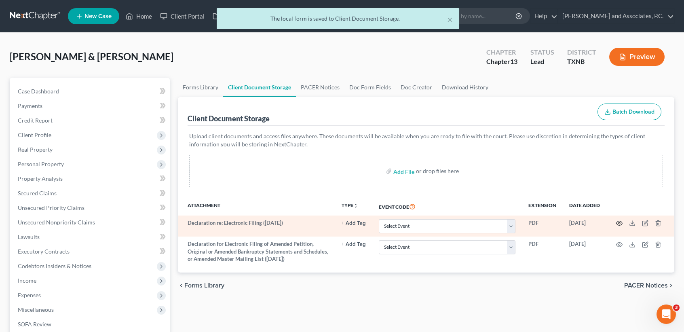
click at [619, 222] on icon "button" at bounding box center [619, 223] width 6 height 6
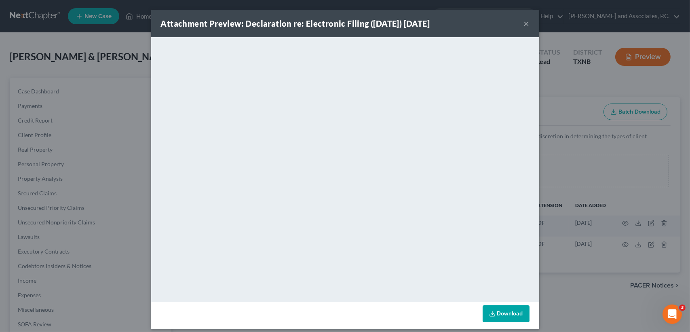
drag, startPoint x: 524, startPoint y: 24, endPoint x: 516, endPoint y: 29, distance: 9.4
click at [524, 24] on button "×" at bounding box center [527, 24] width 6 height 10
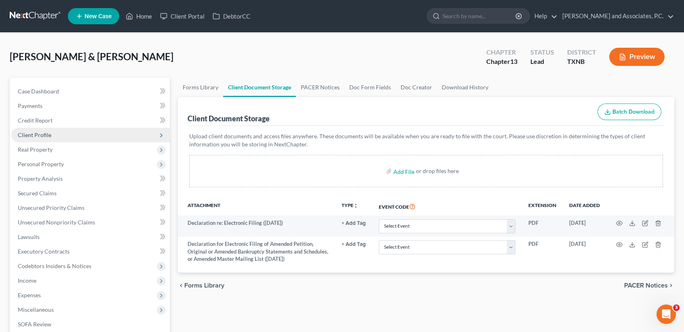
click at [58, 135] on span "Client Profile" at bounding box center [90, 135] width 159 height 15
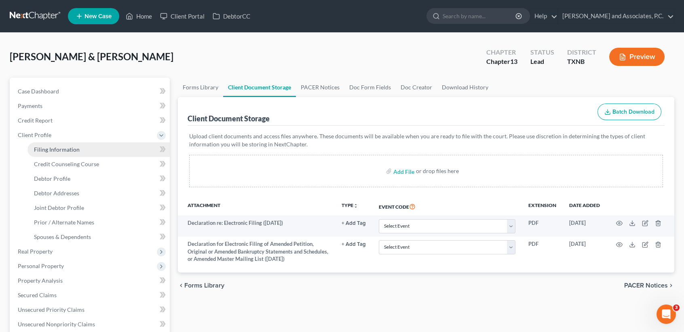
click at [57, 144] on link "Filing Information" at bounding box center [98, 149] width 142 height 15
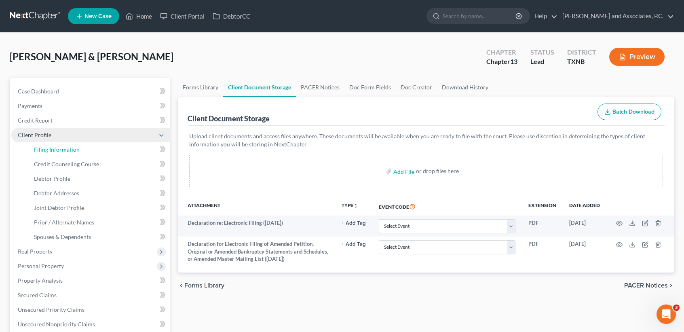
select select "1"
select select "3"
select select "78"
select select "0"
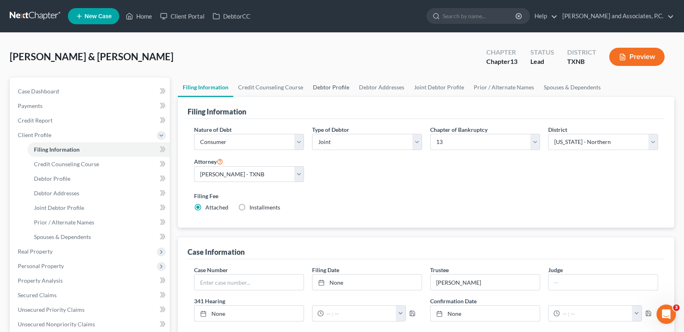
click at [341, 85] on link "Debtor Profile" at bounding box center [331, 87] width 46 height 19
select select "1"
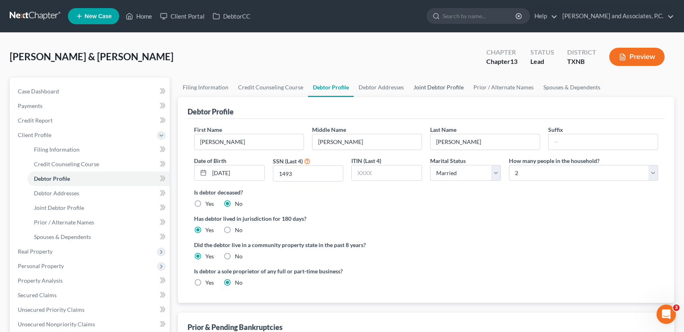
click at [423, 89] on link "Joint Debtor Profile" at bounding box center [439, 87] width 60 height 19
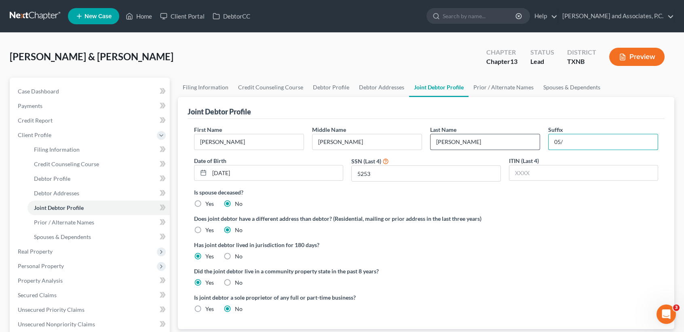
drag, startPoint x: 633, startPoint y: 146, endPoint x: 497, endPoint y: 144, distance: 135.9
click at [506, 146] on div "First Name [PERSON_NAME] Middle Name [PERSON_NAME] Last Name [PERSON_NAME] Suff…" at bounding box center [426, 156] width 472 height 63
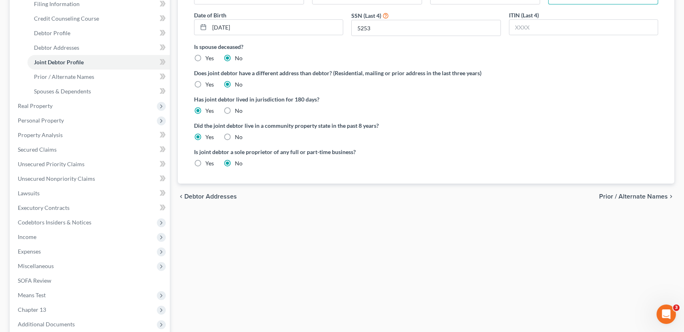
scroll to position [228, 0]
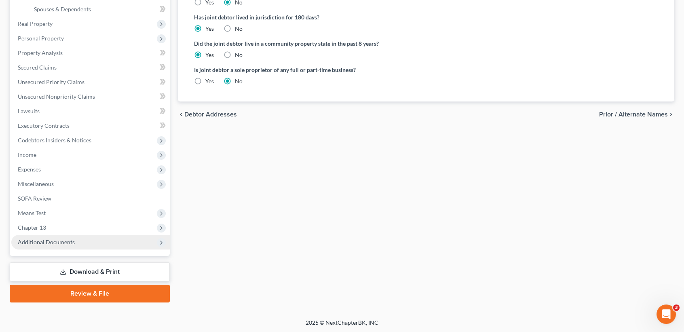
click at [52, 243] on span "Additional Documents" at bounding box center [46, 242] width 57 height 7
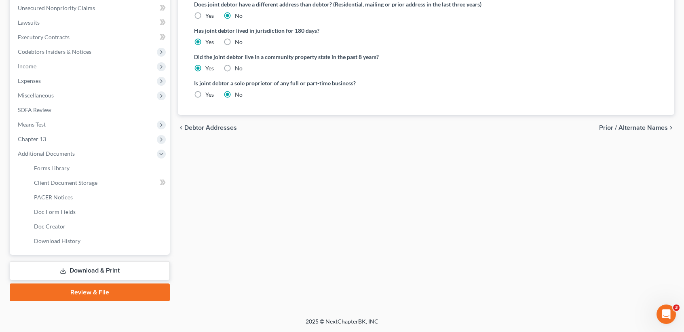
scroll to position [213, 0]
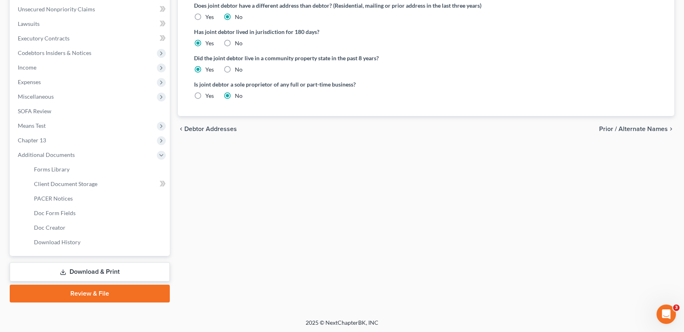
click at [53, 269] on link "Download & Print" at bounding box center [90, 271] width 160 height 19
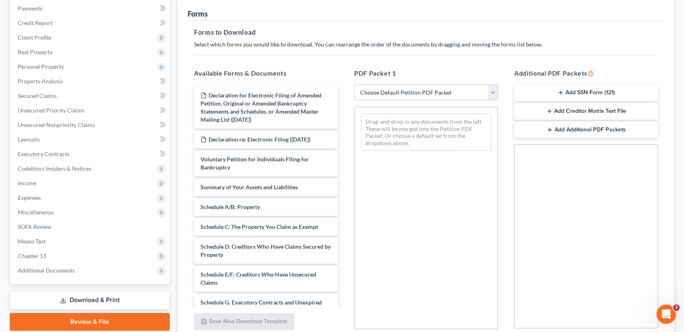
scroll to position [167, 0]
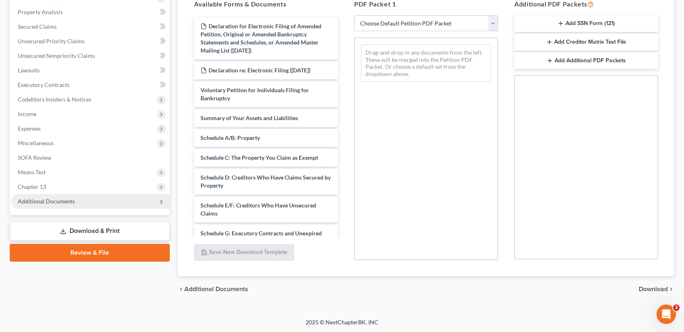
click at [68, 207] on span "Additional Documents" at bounding box center [90, 201] width 159 height 15
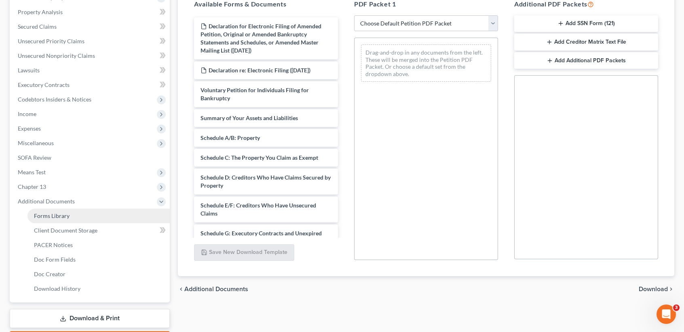
click at [64, 214] on span "Forms Library" at bounding box center [52, 215] width 36 height 7
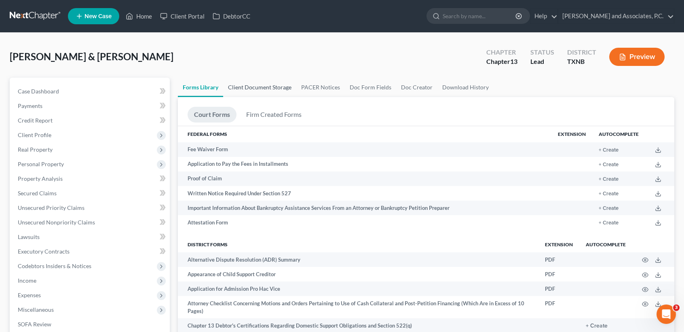
click at [281, 88] on link "Client Document Storage" at bounding box center [259, 87] width 73 height 19
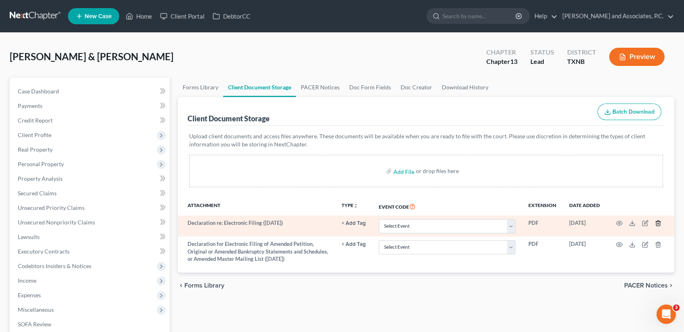
click at [660, 222] on icon "button" at bounding box center [658, 223] width 4 height 5
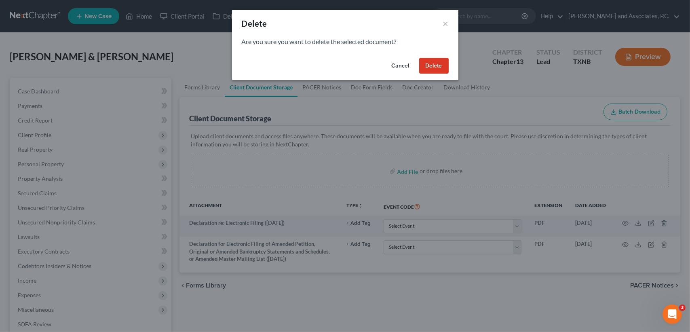
click at [441, 69] on button "Delete" at bounding box center [434, 66] width 30 height 16
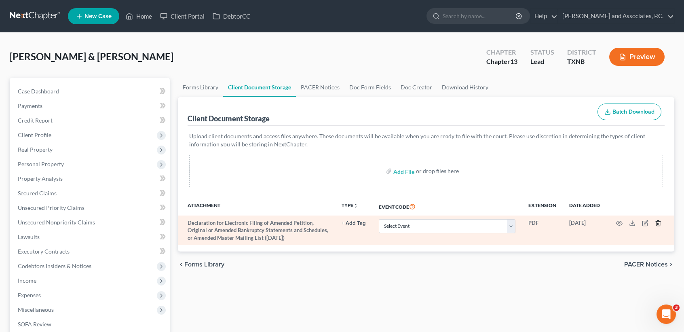
click at [656, 222] on icon "button" at bounding box center [658, 223] width 4 height 5
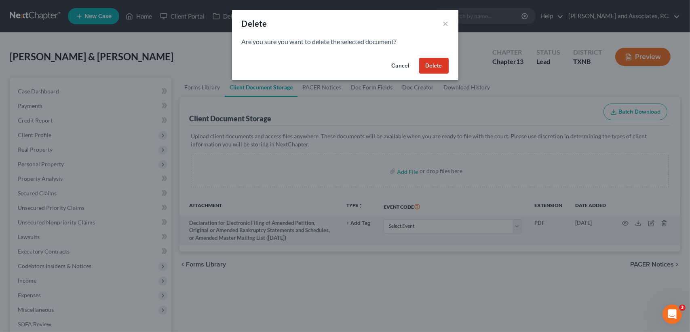
click at [442, 70] on button "Delete" at bounding box center [434, 66] width 30 height 16
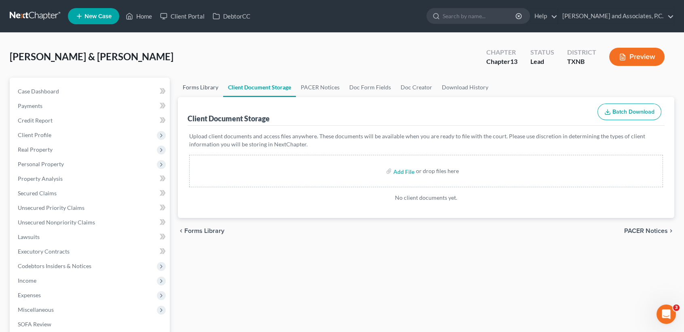
click at [211, 87] on link "Forms Library" at bounding box center [200, 87] width 45 height 19
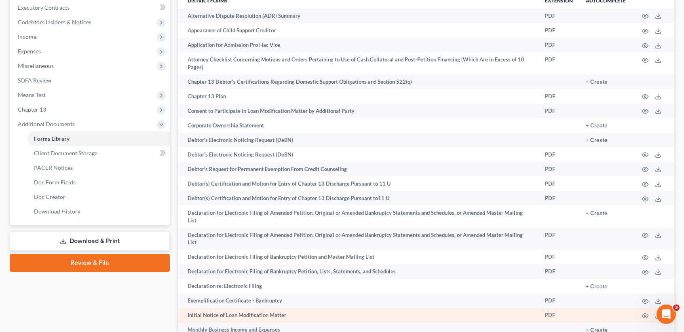
scroll to position [267, 0]
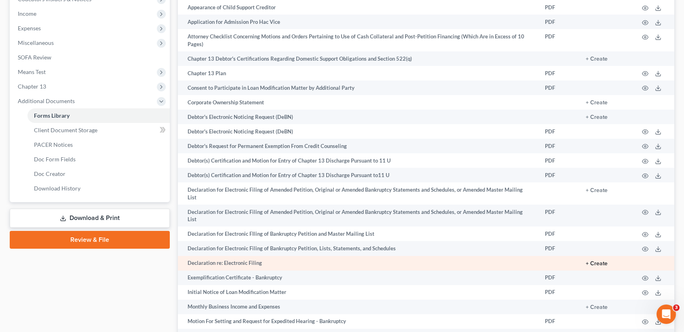
click at [595, 264] on button "+ Create" at bounding box center [597, 264] width 22 height 6
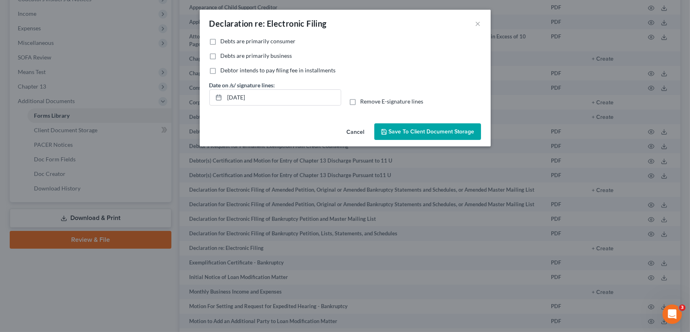
click at [221, 40] on label "Debts are primarily consumer" at bounding box center [258, 41] width 75 height 8
click at [224, 40] on input "Debts are primarily consumer" at bounding box center [226, 39] width 5 height 5
checkbox input "true"
click at [361, 101] on label "Remove E-signature lines" at bounding box center [392, 101] width 63 height 8
click at [364, 101] on input "Remove E-signature lines" at bounding box center [366, 99] width 5 height 5
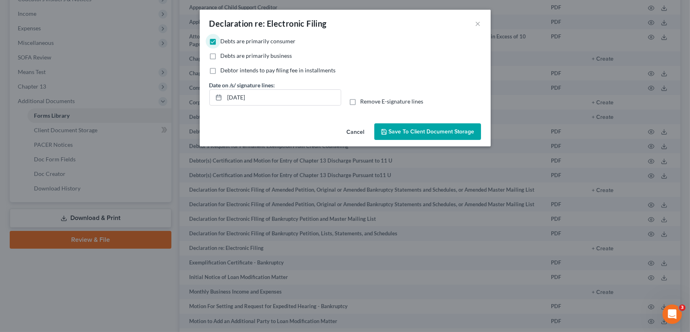
checkbox input "true"
click at [404, 133] on span "Save to Client Document Storage" at bounding box center [432, 131] width 86 height 7
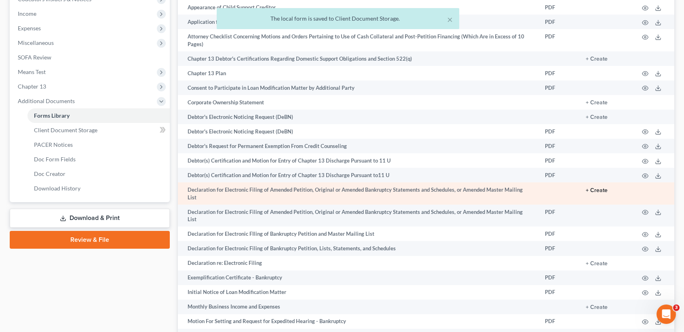
click at [596, 192] on button "+ Create" at bounding box center [597, 191] width 22 height 6
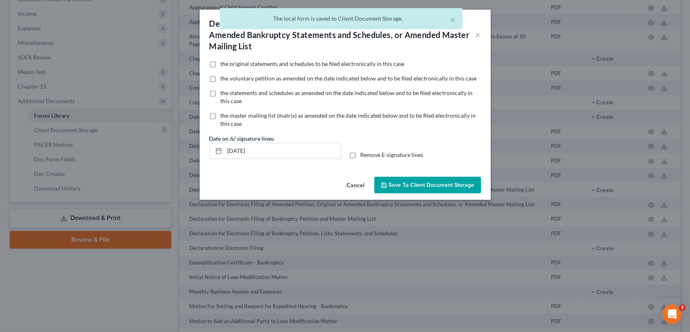
drag, startPoint x: 167, startPoint y: 151, endPoint x: 176, endPoint y: 150, distance: 9.4
click at [168, 153] on div "Declaration for Electronic Filing of Amended Petition, Original or Amended Bank…" at bounding box center [345, 166] width 690 height 332
click at [389, 156] on span "Remove E-signature lines" at bounding box center [392, 154] width 63 height 7
click at [369, 156] on input "Remove E-signature lines" at bounding box center [366, 153] width 5 height 5
checkbox input "true"
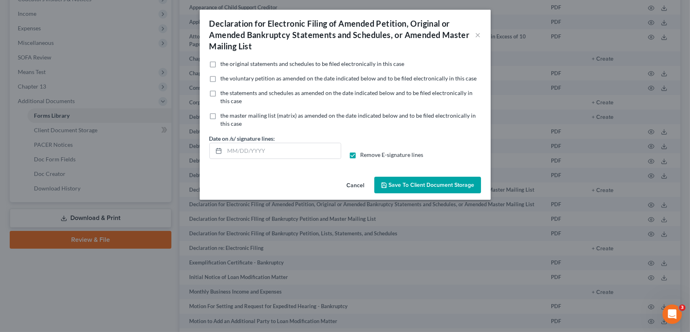
click at [393, 184] on span "Save to Client Document Storage" at bounding box center [432, 185] width 86 height 7
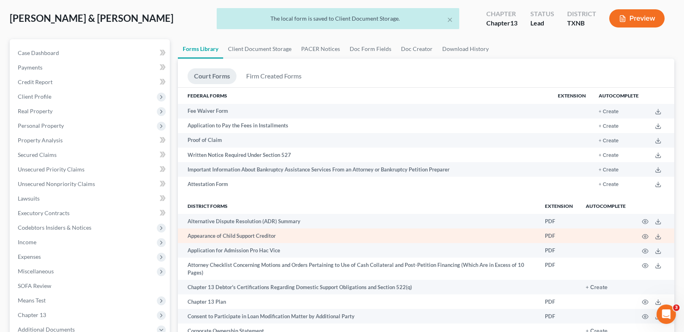
scroll to position [0, 0]
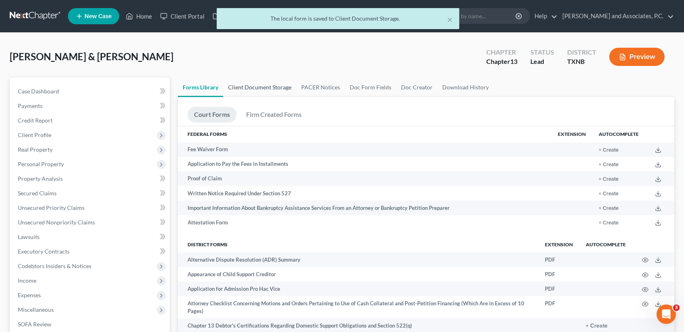
click at [275, 83] on link "Client Document Storage" at bounding box center [259, 87] width 73 height 19
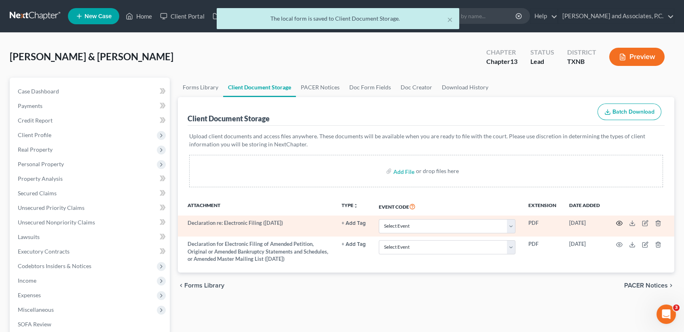
click at [618, 223] on icon "button" at bounding box center [619, 223] width 6 height 6
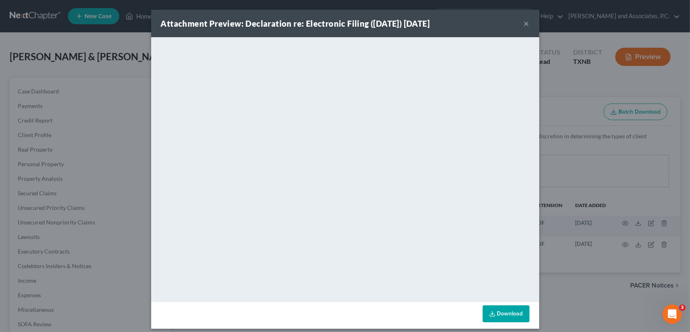
click at [525, 23] on button "×" at bounding box center [527, 24] width 6 height 10
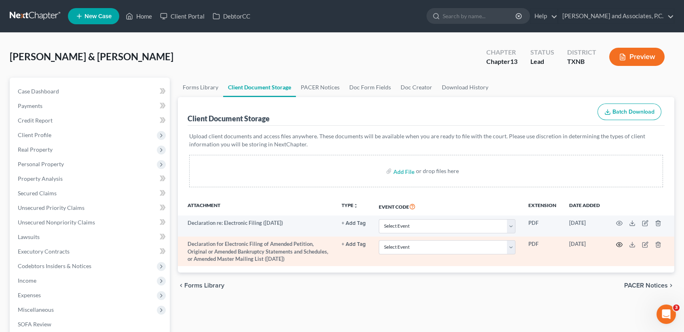
click at [622, 243] on icon "button" at bounding box center [619, 244] width 6 height 6
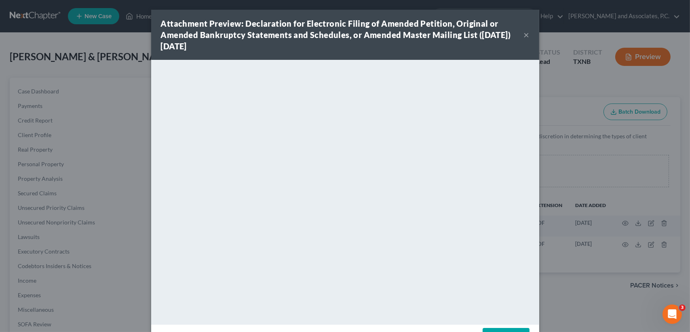
click at [522, 52] on div "Attachment Preview: Declaration for Electronic Filing of Amended Petition, Orig…" at bounding box center [345, 35] width 388 height 50
click at [524, 30] on button "×" at bounding box center [527, 35] width 6 height 10
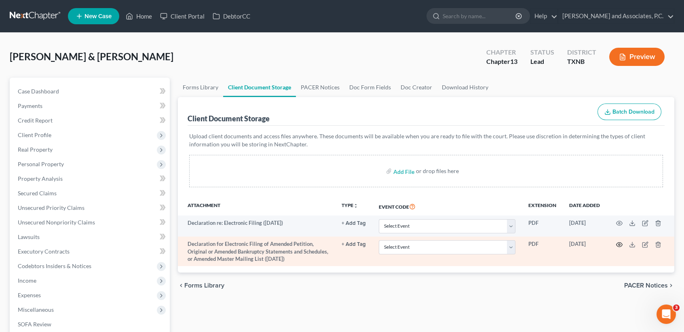
click at [619, 245] on circle "button" at bounding box center [620, 245] width 2 height 2
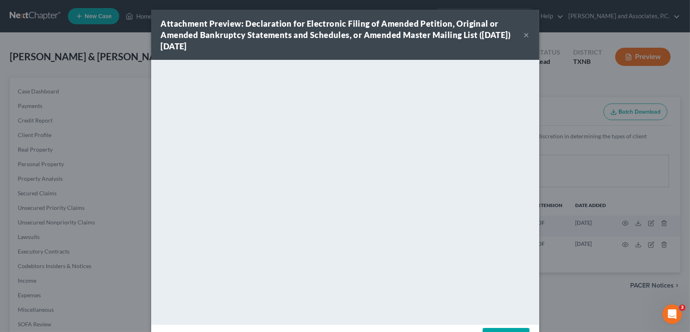
click at [524, 37] on button "×" at bounding box center [527, 35] width 6 height 10
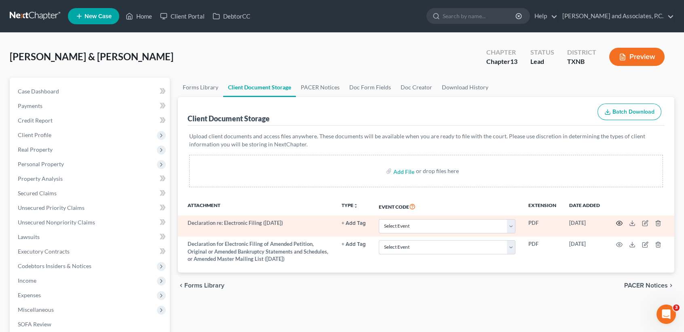
click at [619, 221] on icon "button" at bounding box center [619, 223] width 6 height 6
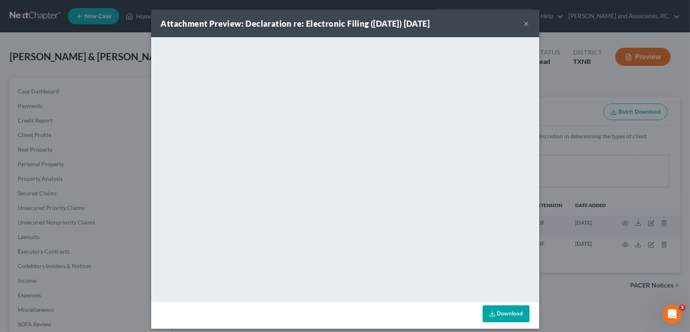
click at [524, 22] on button "×" at bounding box center [527, 24] width 6 height 10
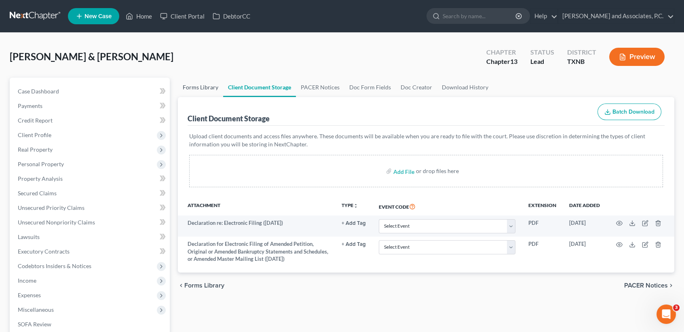
click at [198, 89] on link "Forms Library" at bounding box center [200, 87] width 45 height 19
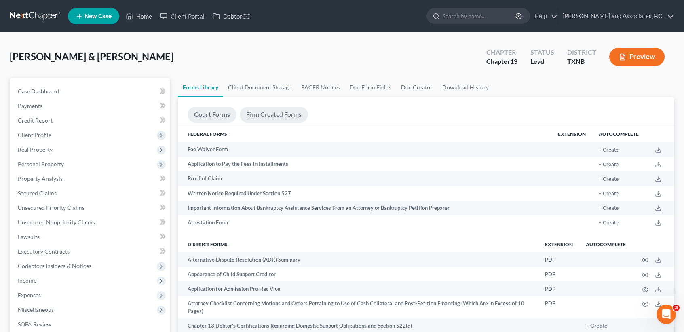
click at [266, 121] on link "Firm Created Forms" at bounding box center [274, 115] width 68 height 16
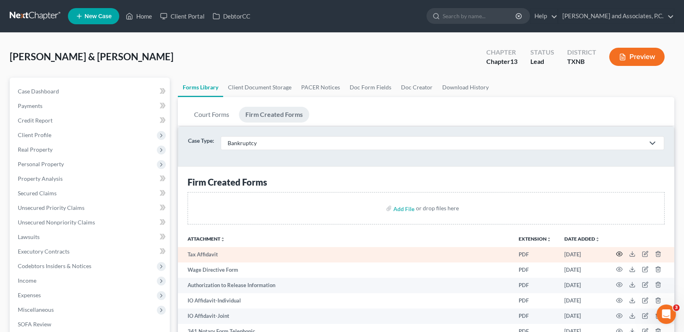
click at [621, 254] on icon "button" at bounding box center [619, 254] width 6 height 6
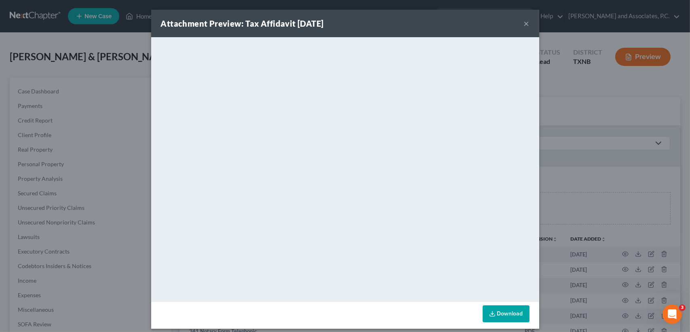
click at [525, 22] on button "×" at bounding box center [527, 24] width 6 height 10
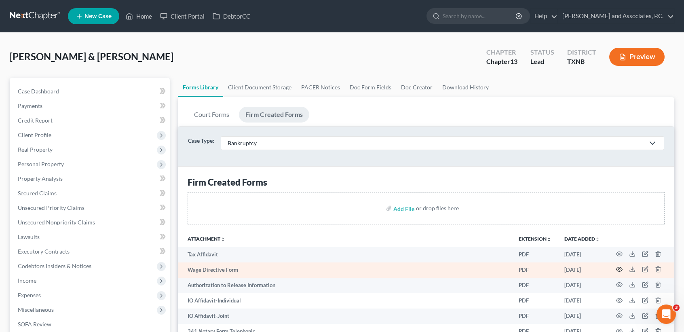
click at [619, 268] on icon "button" at bounding box center [619, 269] width 6 height 6
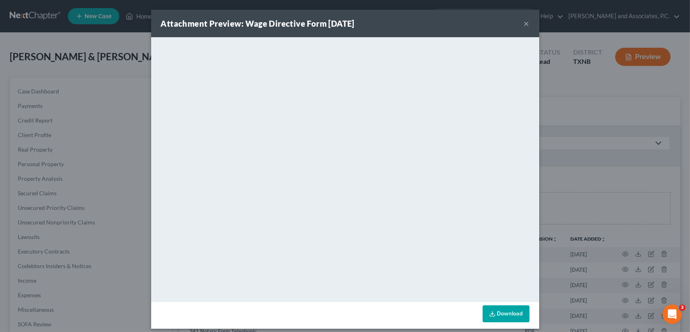
click at [524, 23] on button "×" at bounding box center [527, 24] width 6 height 10
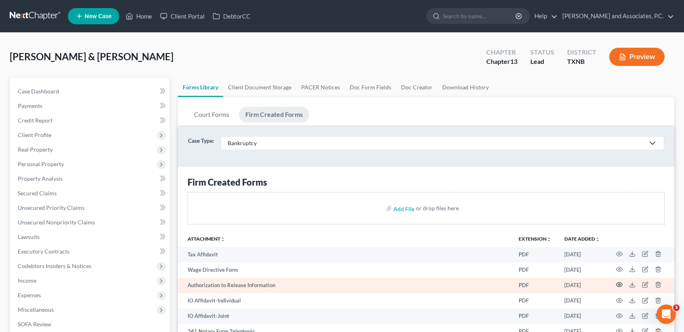
click at [619, 284] on icon "button" at bounding box center [619, 284] width 6 height 6
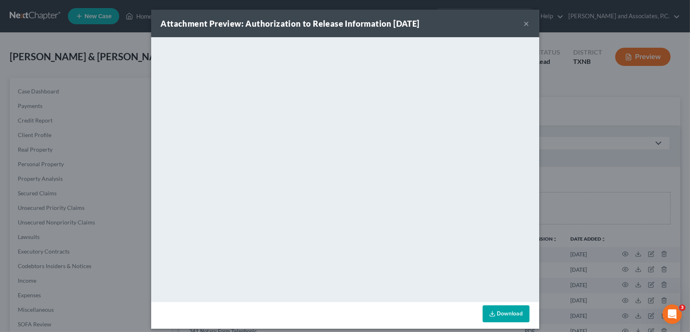
click at [524, 25] on button "×" at bounding box center [527, 24] width 6 height 10
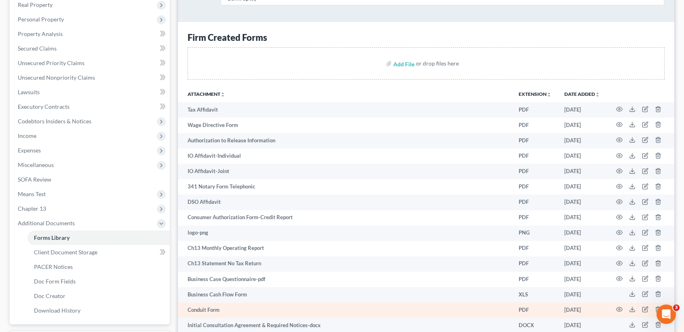
scroll to position [162, 0]
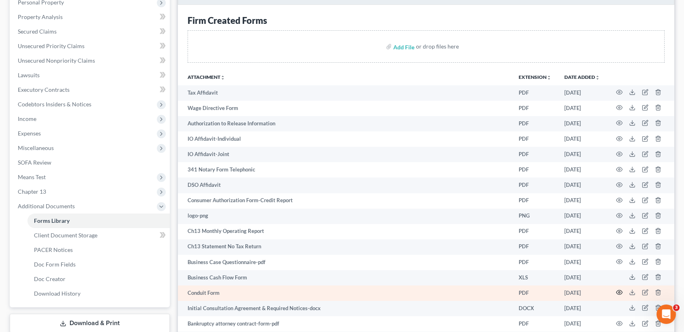
click at [619, 292] on circle "button" at bounding box center [620, 293] width 2 height 2
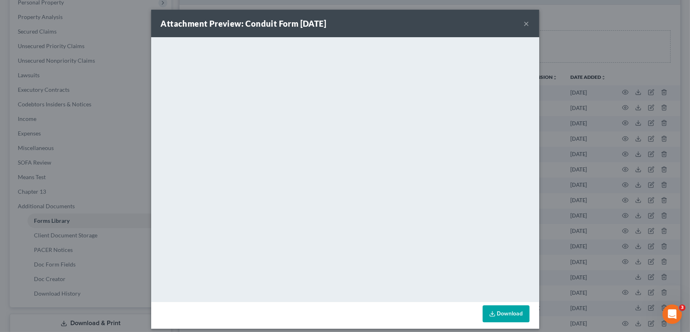
click at [526, 23] on button "×" at bounding box center [527, 24] width 6 height 10
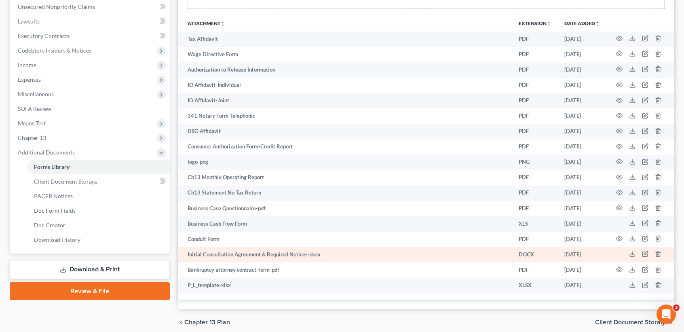
scroll to position [0, 0]
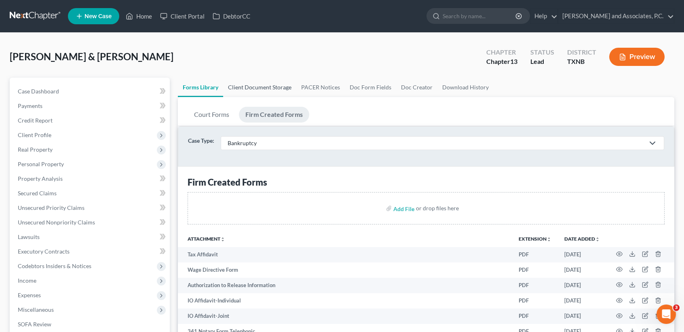
click at [262, 86] on link "Client Document Storage" at bounding box center [259, 87] width 73 height 19
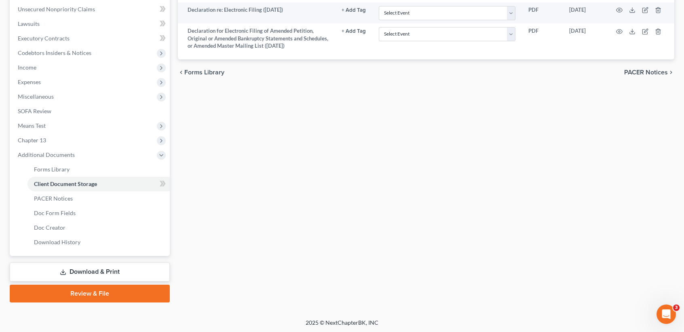
click at [66, 268] on link "Download & Print" at bounding box center [90, 271] width 160 height 19
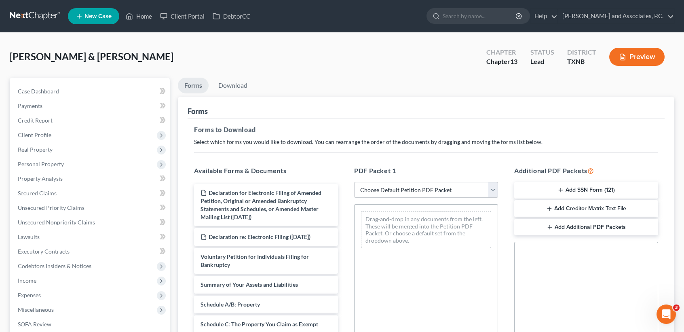
click at [393, 188] on select "Choose Default Petition PDF Packet Complete Bankruptcy Petition (all forms and …" at bounding box center [426, 190] width 144 height 16
select select "3"
click at [354, 182] on select "Choose Default Petition PDF Packet Complete Bankruptcy Petition (all forms and …" at bounding box center [426, 190] width 144 height 16
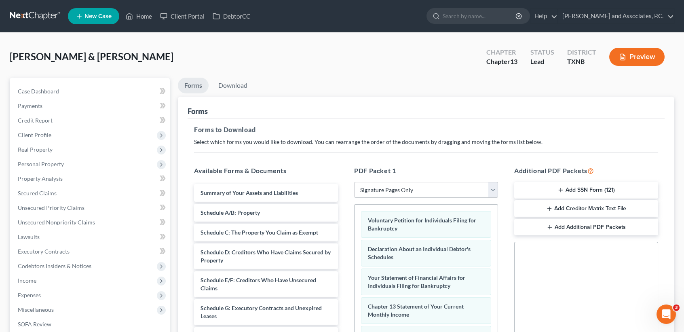
click at [621, 192] on button "Add SSN Form (121)" at bounding box center [586, 190] width 144 height 17
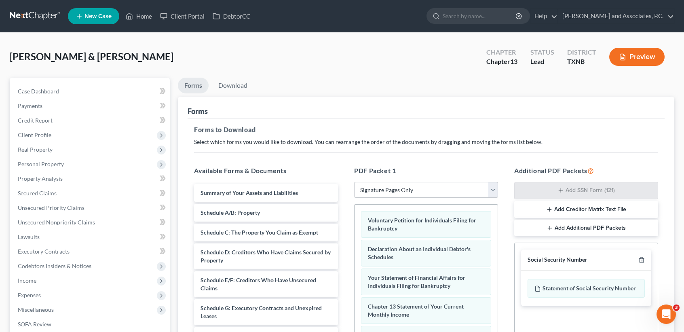
click at [600, 205] on button "Add Creditor Matrix Text File" at bounding box center [586, 209] width 144 height 17
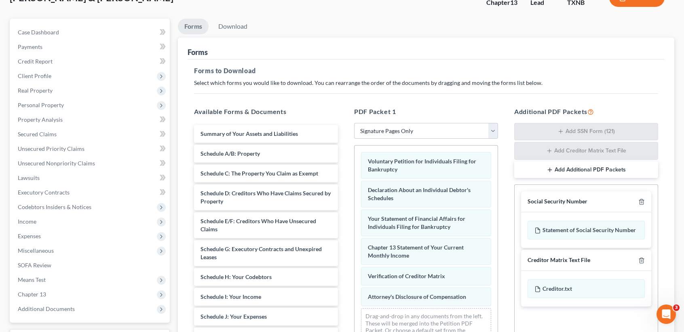
scroll to position [167, 0]
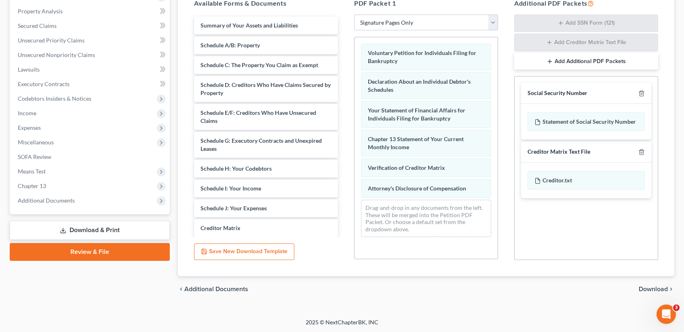
click at [655, 290] on span "Download" at bounding box center [653, 289] width 29 height 6
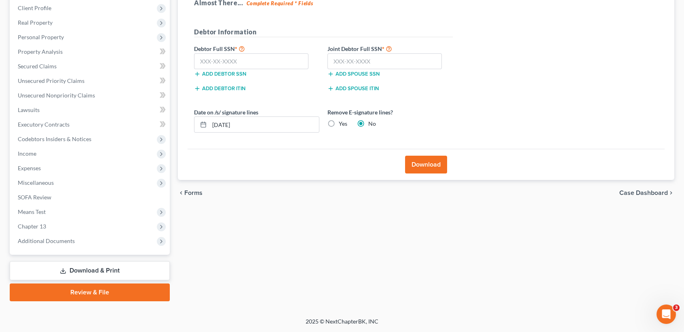
scroll to position [126, 0]
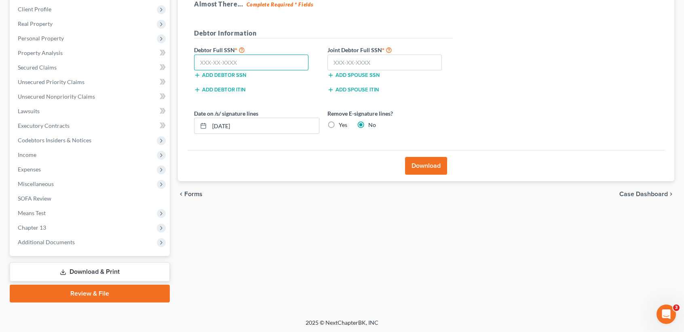
click at [250, 66] on input "text" at bounding box center [251, 63] width 114 height 16
type input "639-54-1493"
click at [433, 59] on input "text" at bounding box center [385, 63] width 114 height 16
type input "630-62-5253"
click at [343, 123] on label "Yes" at bounding box center [343, 125] width 8 height 8
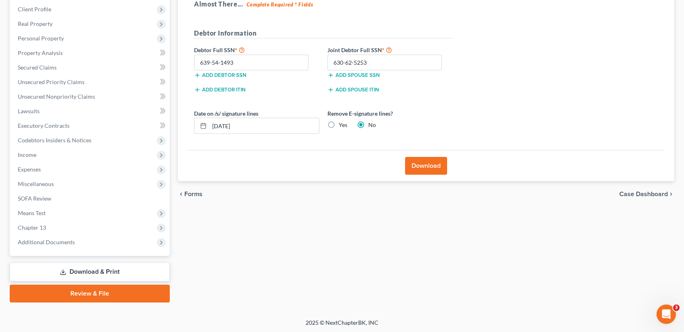
click at [343, 123] on input "Yes" at bounding box center [344, 123] width 5 height 5
radio input "true"
radio input "false"
click at [431, 169] on button "Download" at bounding box center [426, 166] width 42 height 18
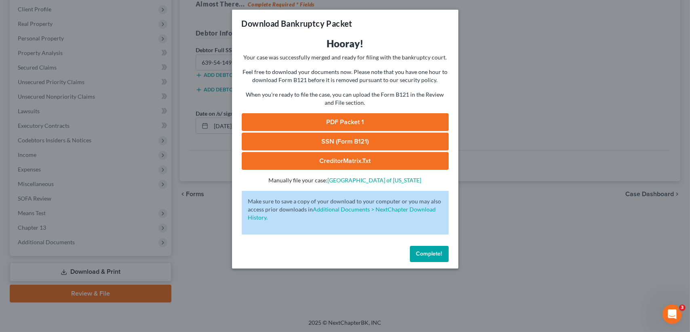
click at [352, 128] on link "PDF Packet 1" at bounding box center [345, 122] width 207 height 18
click at [286, 143] on link "SSN (Form B121)" at bounding box center [345, 142] width 207 height 18
drag, startPoint x: 353, startPoint y: 164, endPoint x: 353, endPoint y: 169, distance: 5.3
click at [353, 164] on link "CreditorMatrix.txt" at bounding box center [345, 161] width 207 height 18
click at [433, 254] on span "Complete!" at bounding box center [429, 253] width 26 height 7
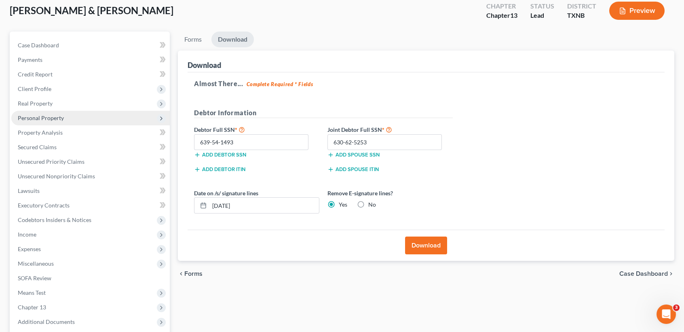
scroll to position [0, 0]
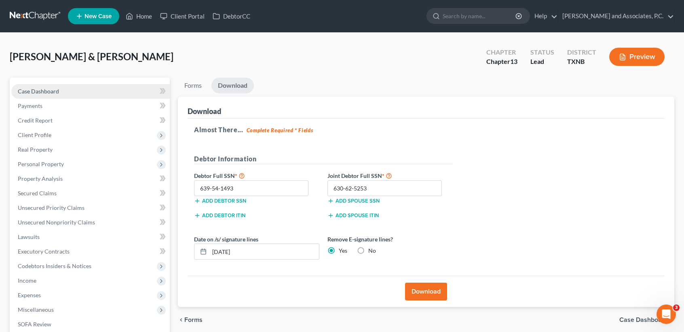
click at [28, 90] on span "Case Dashboard" at bounding box center [38, 91] width 41 height 7
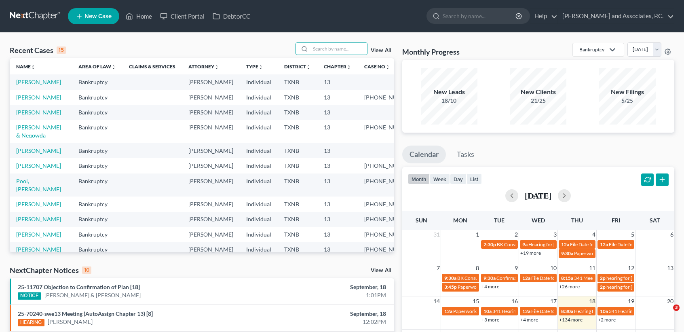
click at [326, 50] on input "search" at bounding box center [339, 49] width 57 height 12
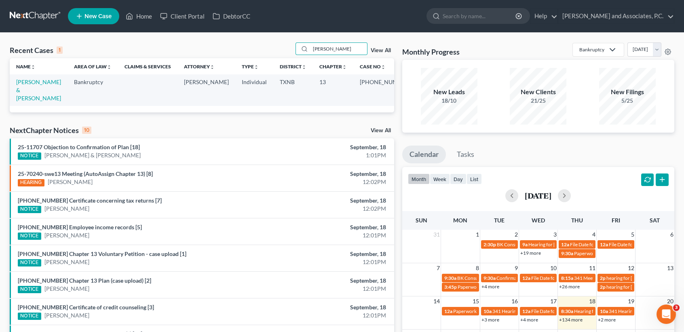
type input "[PERSON_NAME]"
click at [42, 86] on td "[PERSON_NAME] & [PERSON_NAME]" at bounding box center [39, 89] width 58 height 31
click at [46, 81] on link "[PERSON_NAME] & [PERSON_NAME]" at bounding box center [38, 89] width 45 height 23
select select "6"
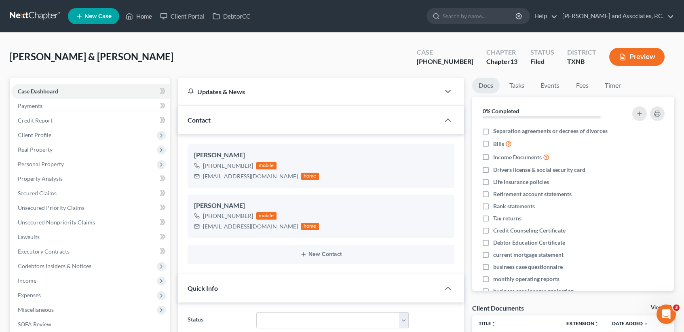
scroll to position [1217, 0]
click at [57, 137] on span "Client Profile" at bounding box center [90, 135] width 159 height 15
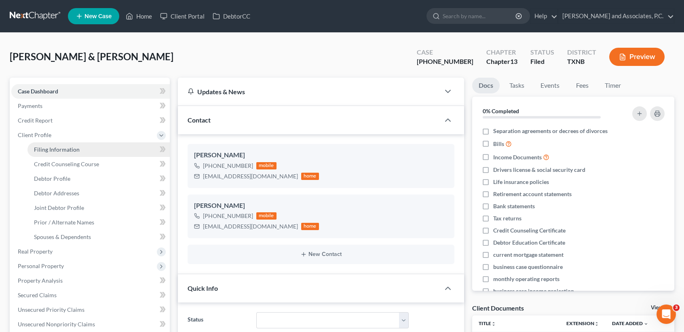
click at [62, 154] on link "Filing Information" at bounding box center [98, 149] width 142 height 15
select select "1"
select select "3"
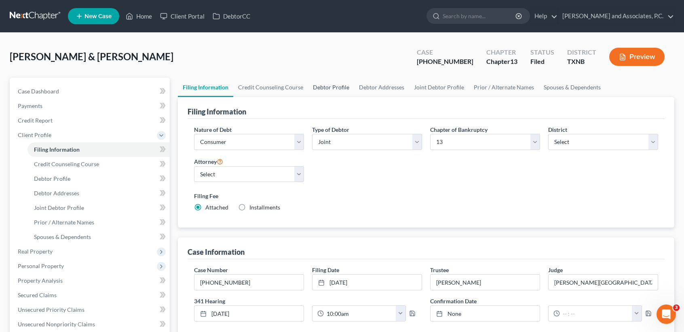
click at [347, 86] on link "Debtor Profile" at bounding box center [331, 87] width 46 height 19
select select "1"
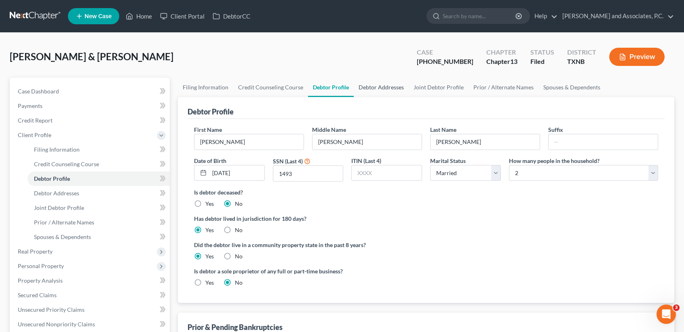
click at [386, 80] on link "Debtor Addresses" at bounding box center [381, 87] width 55 height 19
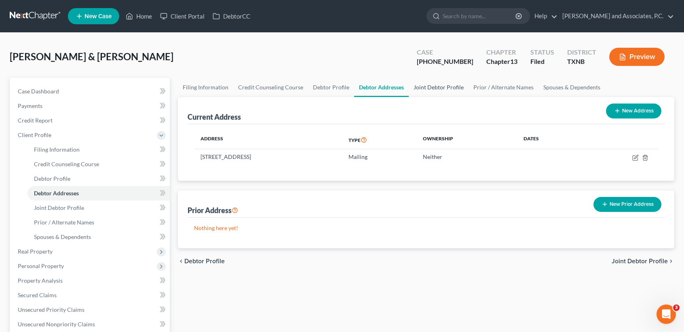
click at [441, 91] on link "Joint Debtor Profile" at bounding box center [439, 87] width 60 height 19
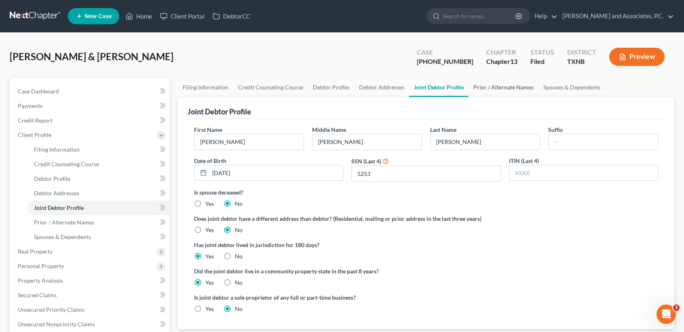
click at [511, 80] on link "Prior / Alternate Names" at bounding box center [504, 87] width 70 height 19
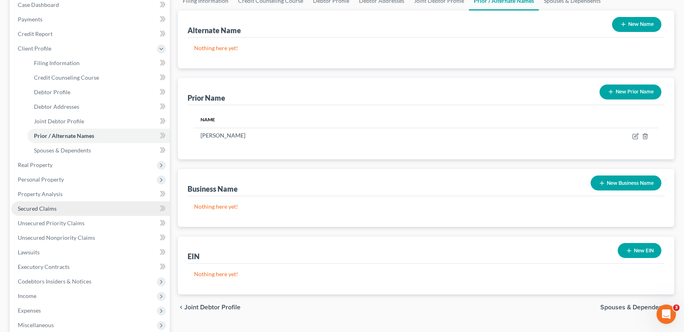
scroll to position [108, 0]
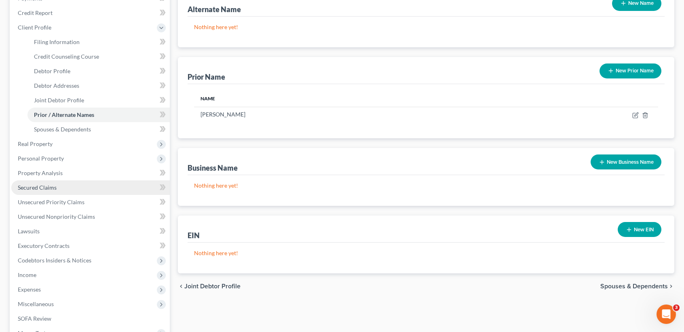
click at [52, 187] on span "Secured Claims" at bounding box center [37, 187] width 39 height 7
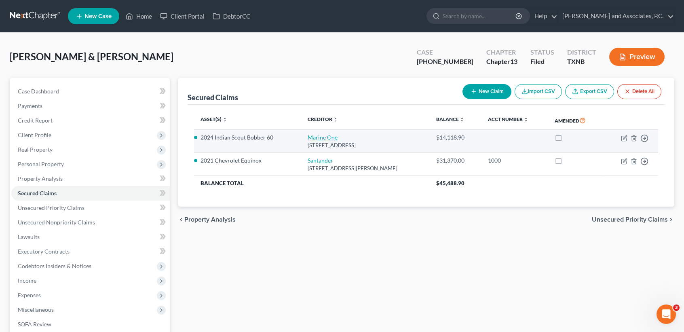
click at [328, 137] on link "Marine One" at bounding box center [323, 137] width 30 height 7
select select "45"
select select "2"
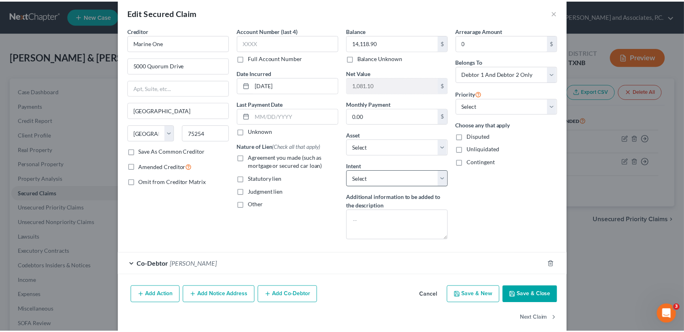
scroll to position [21, 0]
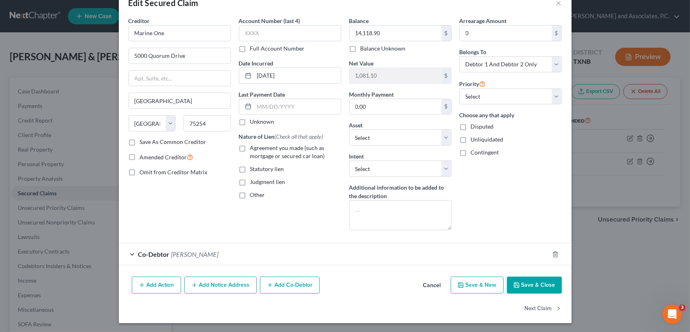
click at [526, 277] on button "Save & Close" at bounding box center [534, 285] width 55 height 17
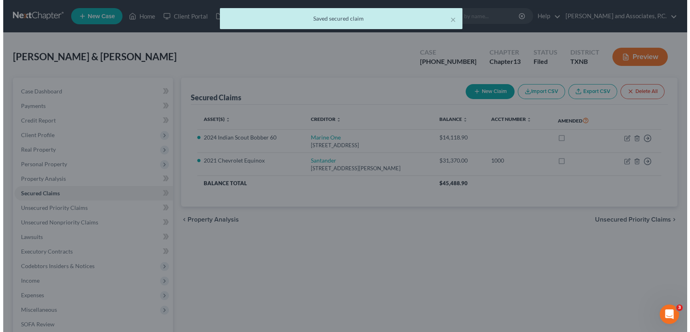
scroll to position [0, 0]
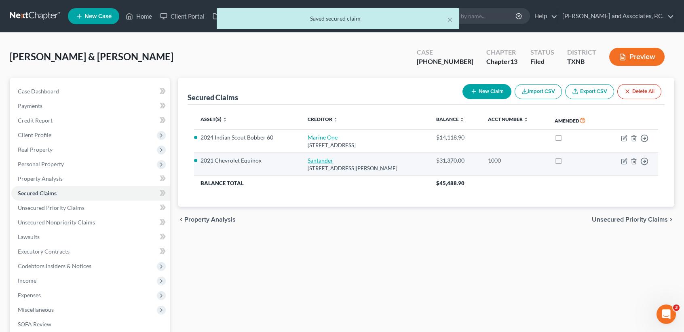
click at [319, 160] on link "Santander" at bounding box center [320, 160] width 25 height 7
select select "45"
select select "3"
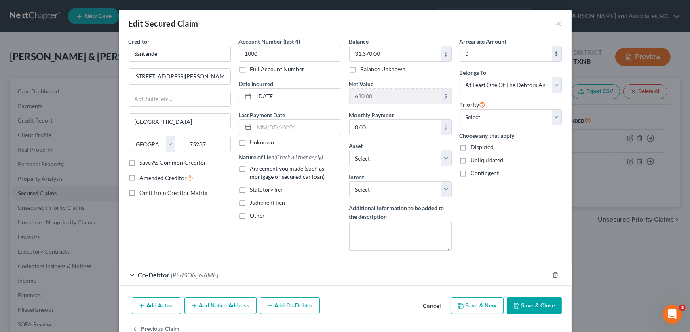
click at [521, 304] on button "Save & Close" at bounding box center [534, 305] width 55 height 17
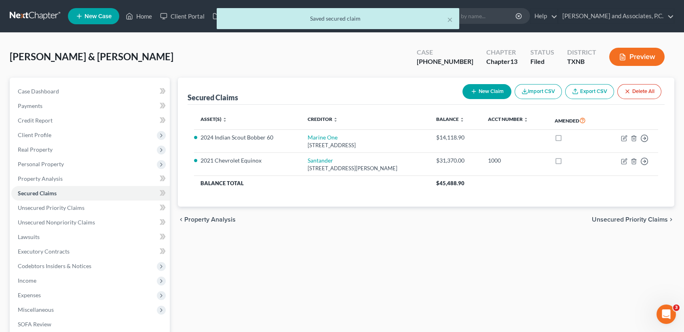
click at [274, 278] on div "Secured Claims New Claim Import CSV Export CSV Delete All Asset(s) expand_more …" at bounding box center [426, 253] width 505 height 351
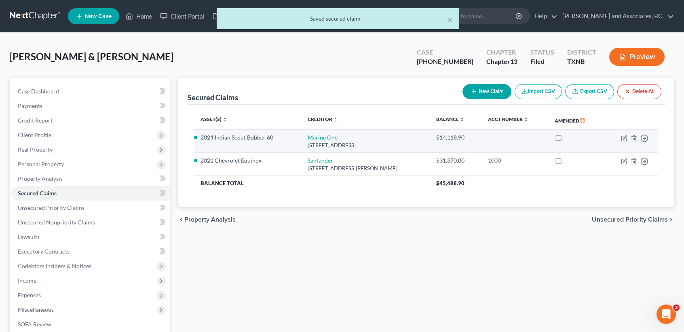
click at [320, 135] on link "Marine One" at bounding box center [323, 137] width 30 height 7
select select "45"
select select "2"
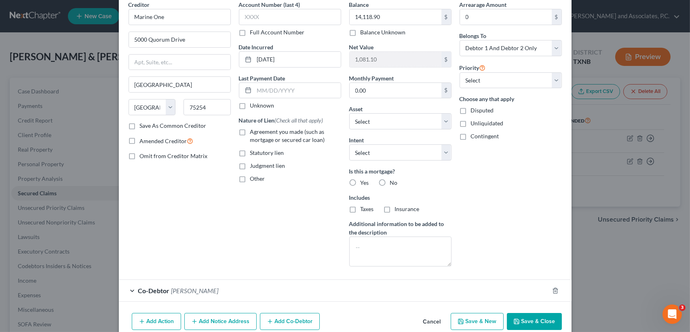
scroll to position [73, 0]
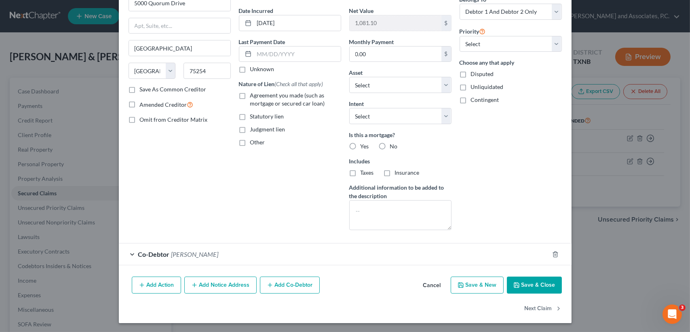
click at [523, 283] on button "Save & Close" at bounding box center [534, 285] width 55 height 17
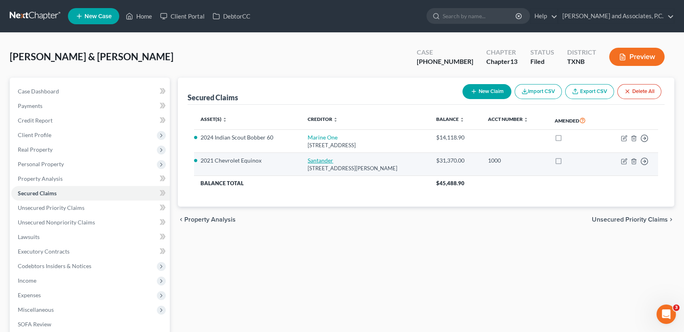
click at [311, 159] on link "Santander" at bounding box center [320, 160] width 25 height 7
select select "45"
select select "3"
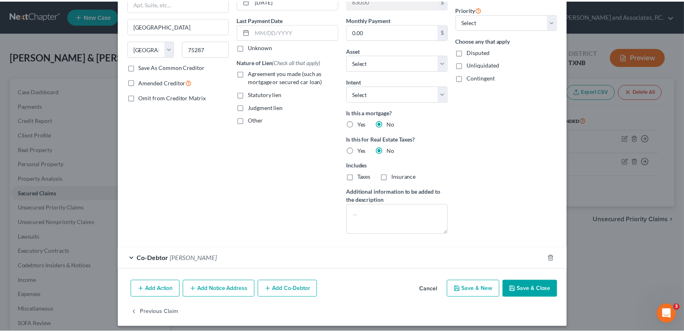
scroll to position [99, 0]
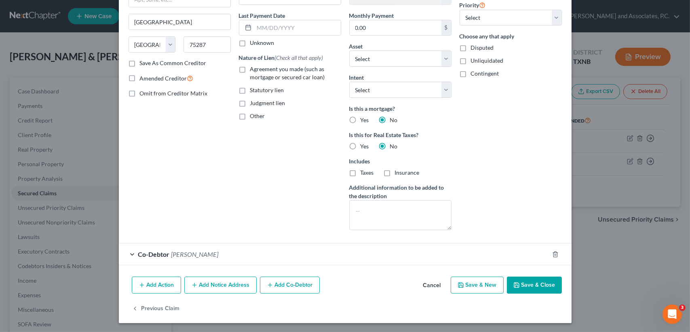
click at [518, 281] on button "Save & Close" at bounding box center [534, 285] width 55 height 17
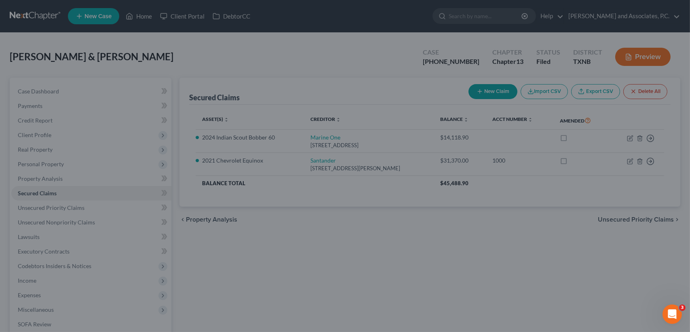
select select "11"
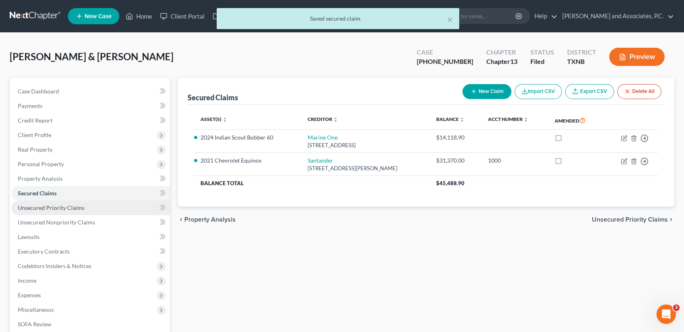
click at [80, 207] on span "Unsecured Priority Claims" at bounding box center [51, 207] width 67 height 7
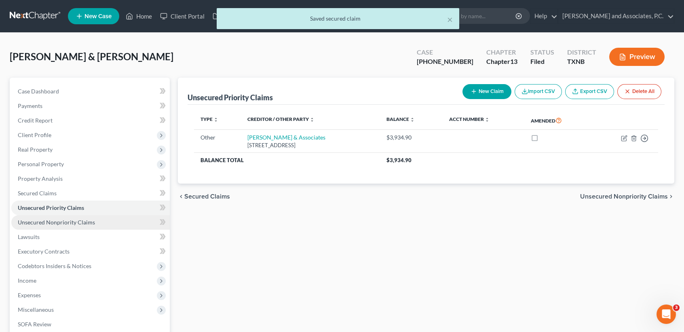
click at [67, 228] on link "Unsecured Nonpriority Claims" at bounding box center [90, 222] width 159 height 15
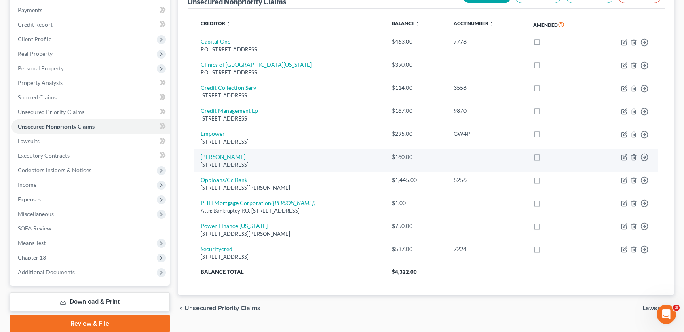
scroll to position [126, 0]
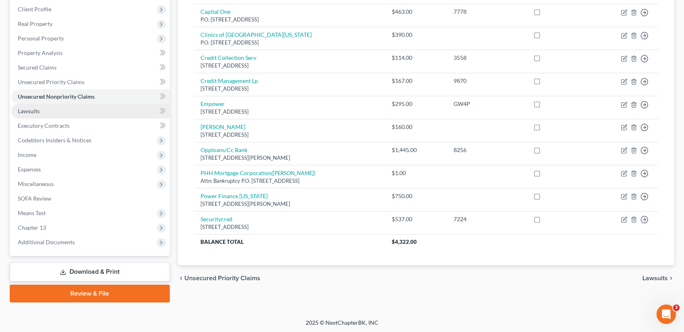
click at [57, 114] on link "Lawsuits" at bounding box center [90, 111] width 159 height 15
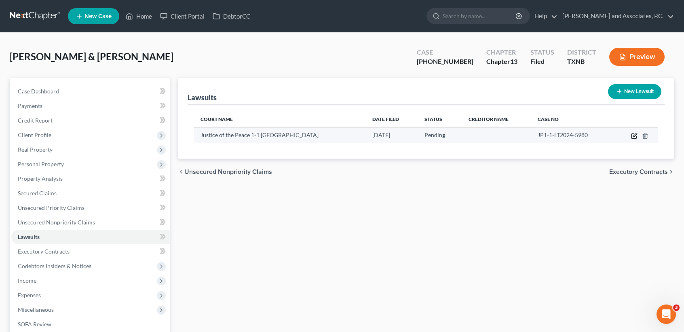
click at [636, 134] on icon "button" at bounding box center [634, 136] width 6 height 6
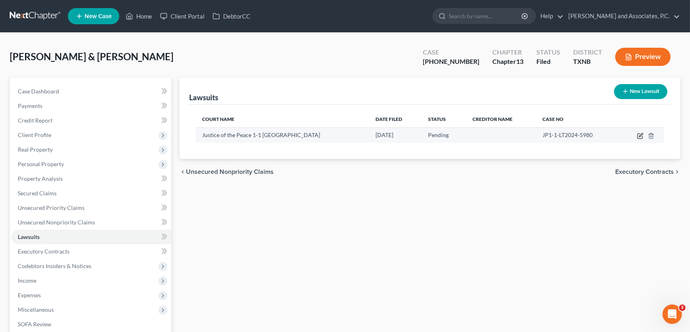
select select "45"
select select "0"
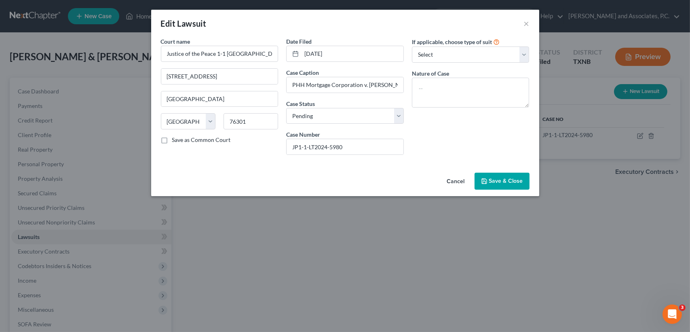
click at [190, 173] on div "Cancel Save & Close" at bounding box center [345, 182] width 388 height 27
click at [491, 177] on button "Save & Close" at bounding box center [502, 181] width 55 height 17
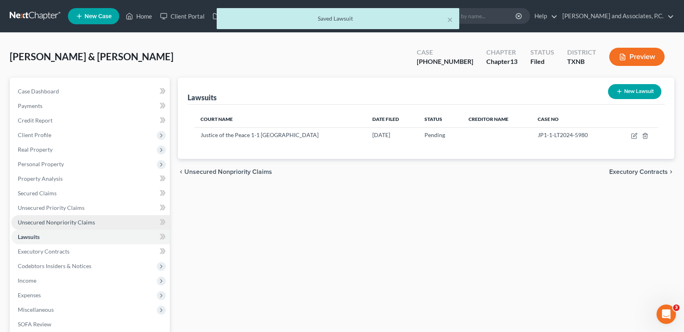
click at [55, 219] on span "Unsecured Nonpriority Claims" at bounding box center [56, 222] width 77 height 7
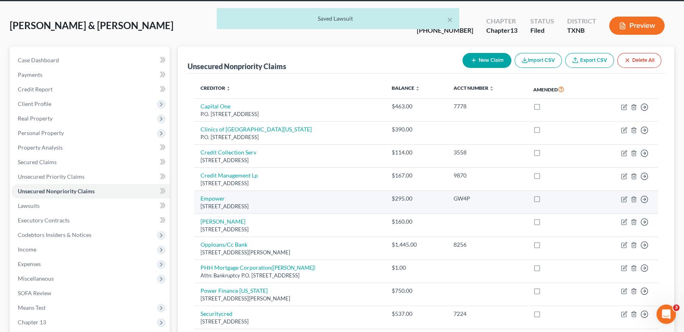
scroll to position [54, 0]
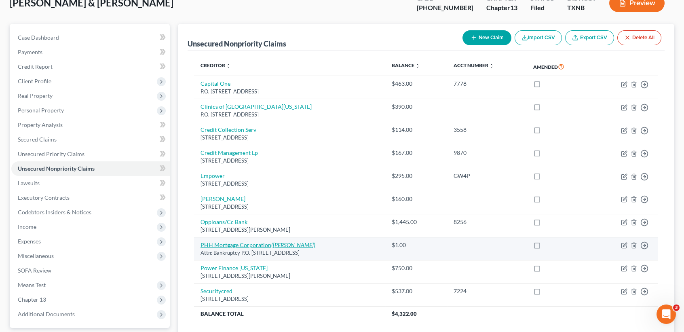
click at [247, 244] on link "PHH Mortgage Corporation (William R Jerrell)" at bounding box center [258, 244] width 115 height 7
select select "9"
select select "0"
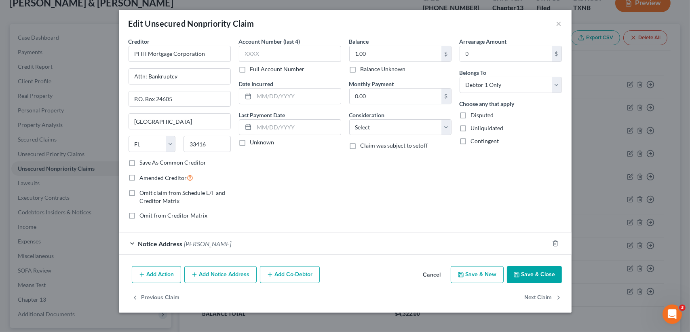
click at [526, 273] on button "Save & Close" at bounding box center [534, 274] width 55 height 17
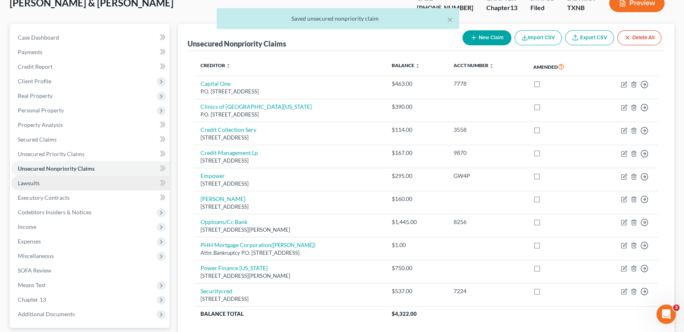
click at [42, 181] on link "Lawsuits" at bounding box center [90, 183] width 159 height 15
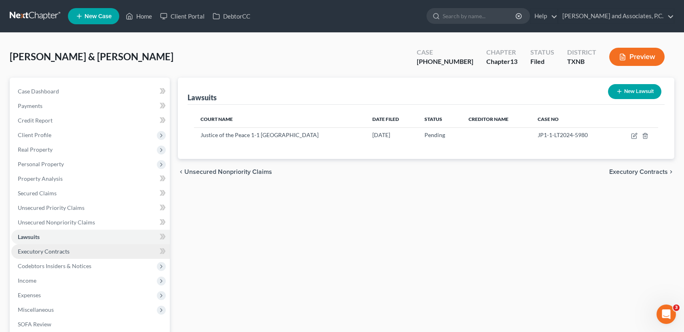
click at [60, 254] on link "Executory Contracts" at bounding box center [90, 251] width 159 height 15
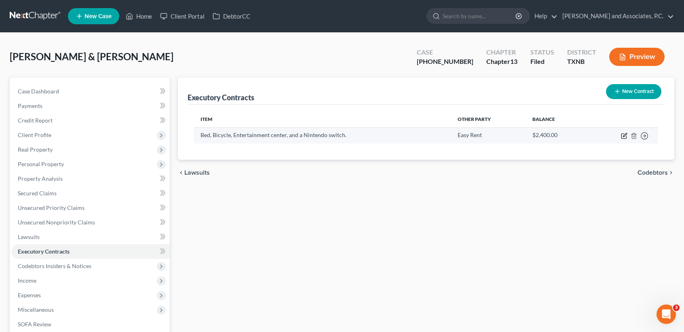
click at [625, 136] on icon "button" at bounding box center [624, 136] width 6 height 6
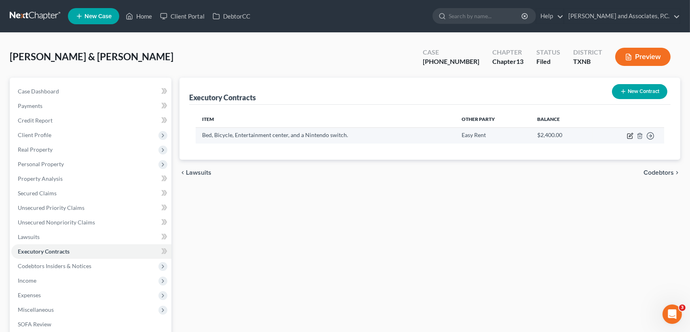
select select "45"
select select "2"
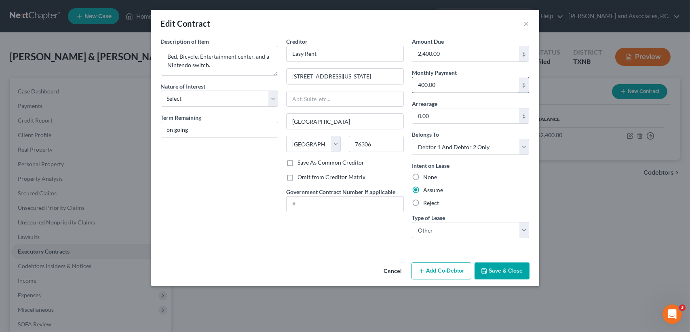
click at [487, 82] on input "400.00" at bounding box center [465, 84] width 107 height 15
click at [496, 170] on div "Intent on Lease None Assume Reject" at bounding box center [471, 184] width 118 height 46
click at [486, 269] on icon "button" at bounding box center [484, 271] width 6 height 6
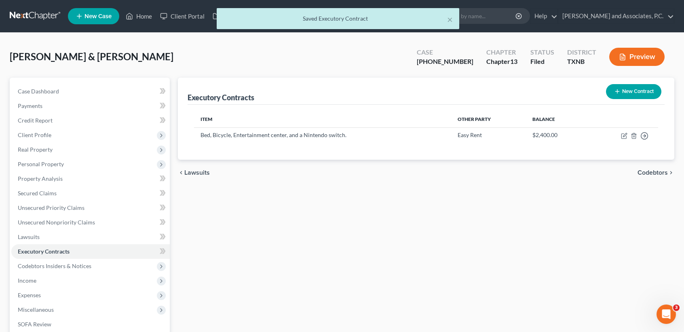
click at [66, 76] on div "[PERSON_NAME] & [PERSON_NAME] Upgraded Case [PHONE_NUMBER] Chapter Chapter 13 S…" at bounding box center [342, 59] width 665 height 35
click at [48, 99] on link "Payments" at bounding box center [90, 106] width 159 height 15
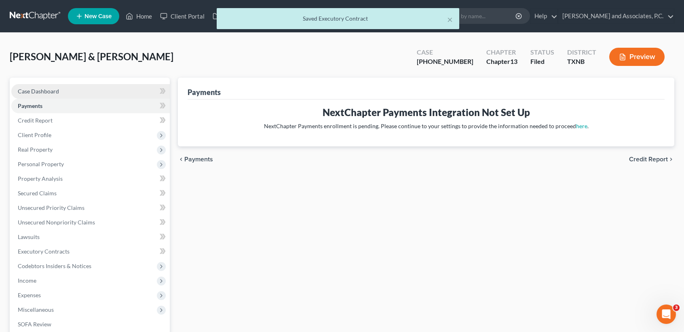
click at [48, 90] on span "Case Dashboard" at bounding box center [38, 91] width 41 height 7
select select "6"
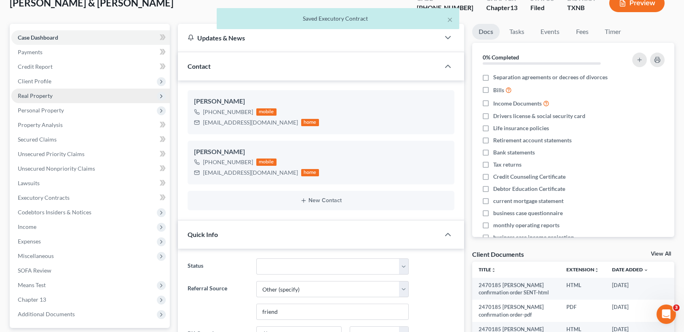
scroll to position [1217, 0]
click at [52, 95] on span "Real Property" at bounding box center [35, 95] width 35 height 7
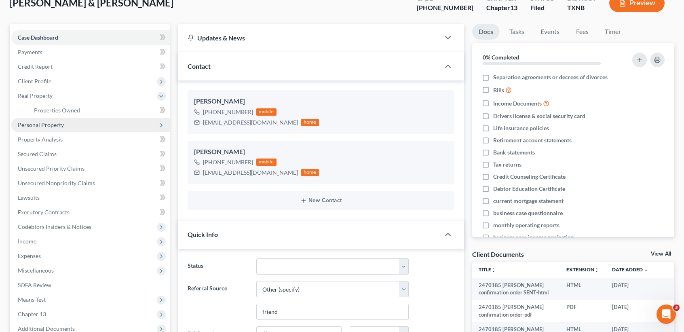
click at [46, 127] on span "Personal Property" at bounding box center [41, 124] width 46 height 7
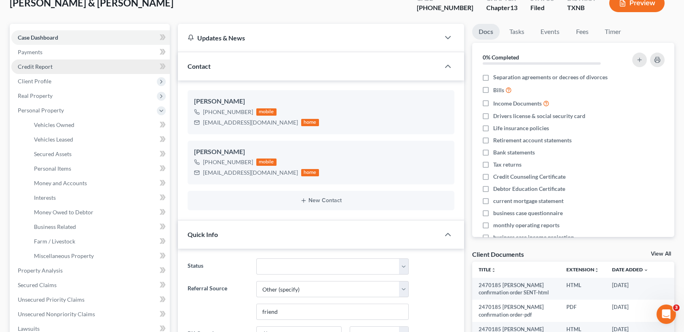
click at [48, 72] on link "Credit Report" at bounding box center [90, 66] width 159 height 15
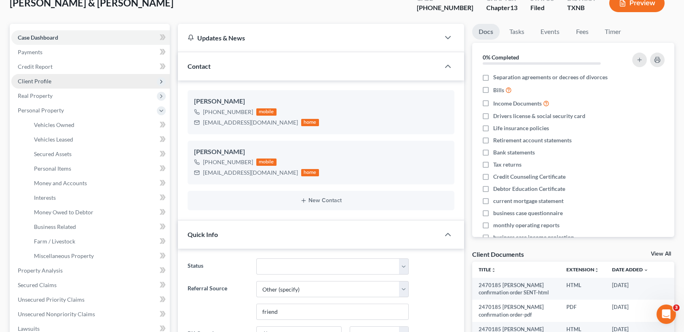
click at [38, 86] on span "Client Profile" at bounding box center [90, 81] width 159 height 15
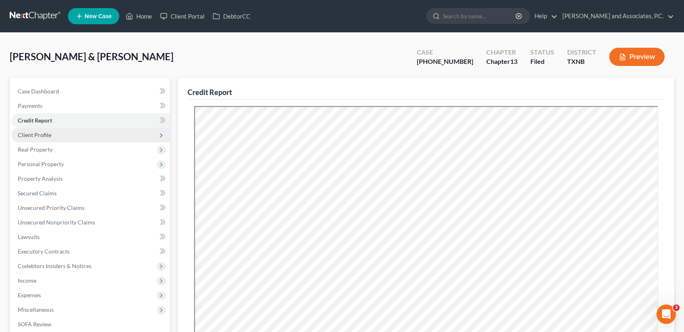
click at [45, 130] on span "Client Profile" at bounding box center [90, 135] width 159 height 15
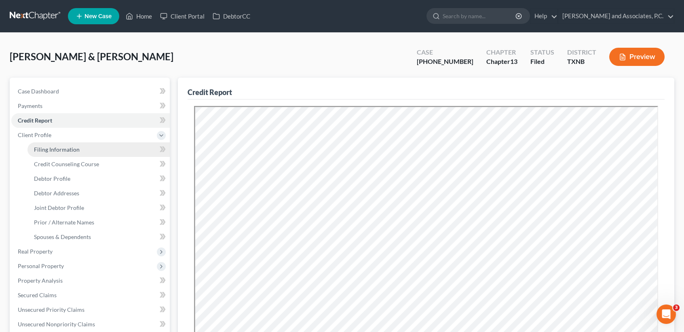
click at [44, 146] on span "Filing Information" at bounding box center [57, 149] width 46 height 7
select select "1"
select select "3"
select select "78"
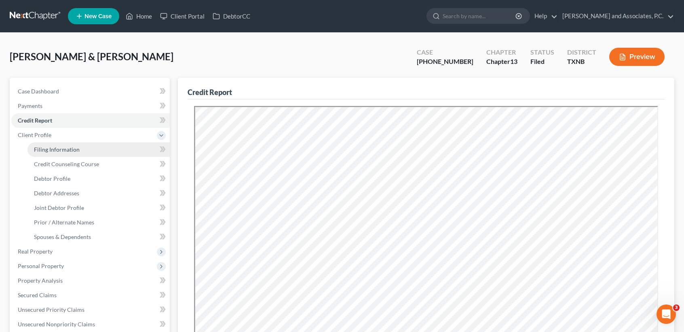
select select "0"
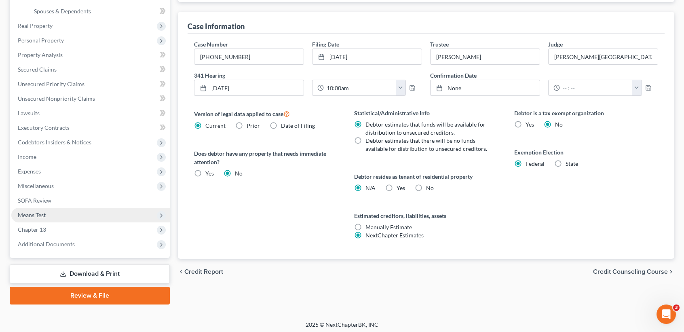
scroll to position [228, 0]
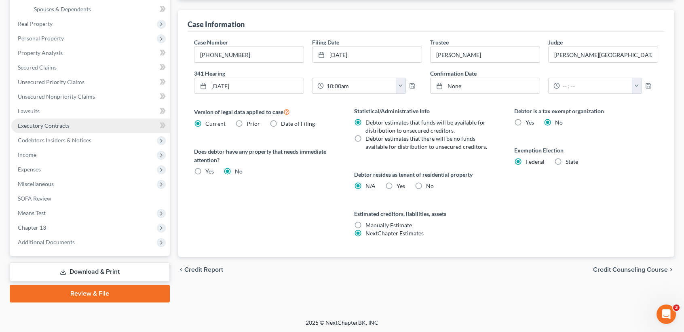
click at [39, 128] on link "Executory Contracts" at bounding box center [90, 125] width 159 height 15
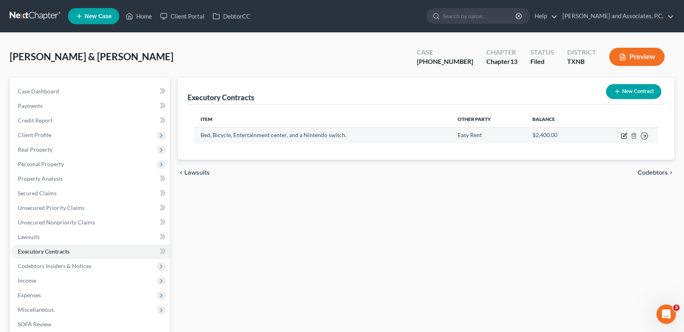
click at [624, 133] on icon "button" at bounding box center [624, 136] width 6 height 6
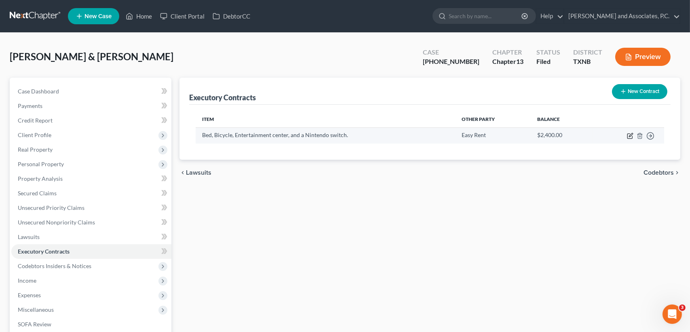
select select "45"
select select "2"
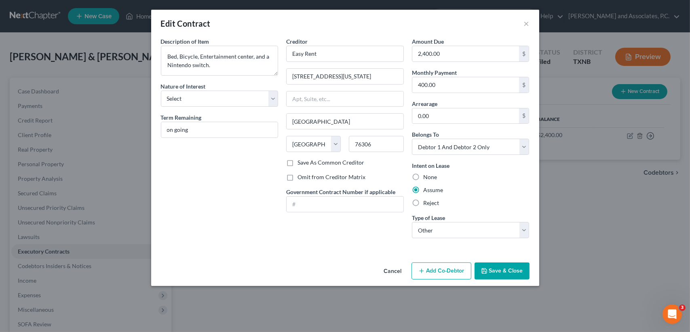
click at [530, 24] on div "Edit Contract ×" at bounding box center [345, 23] width 388 height 27
click at [528, 21] on button "×" at bounding box center [527, 24] width 6 height 10
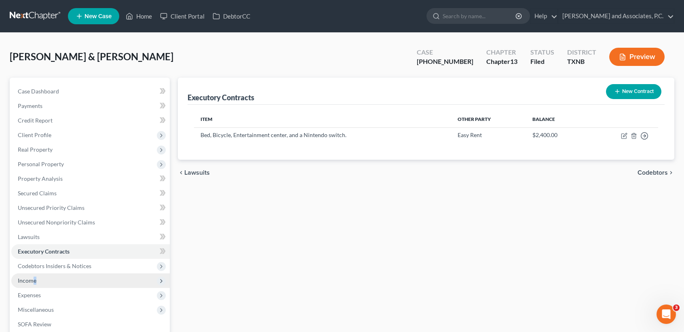
click at [36, 273] on span "Income" at bounding box center [90, 280] width 159 height 15
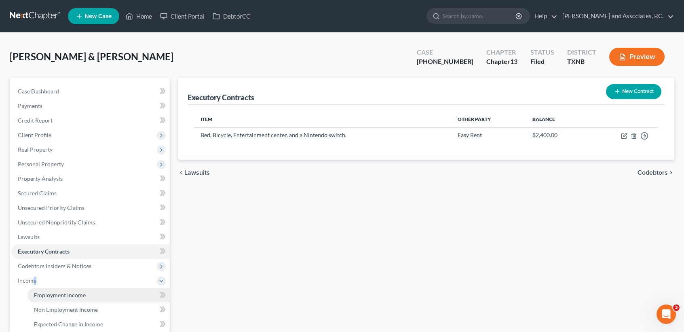
click at [45, 296] on span "Employment Income" at bounding box center [60, 295] width 52 height 7
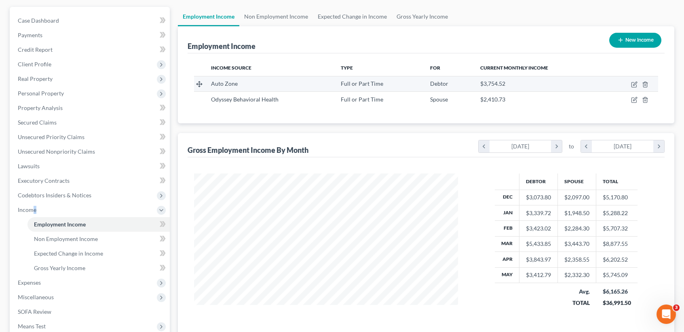
scroll to position [54, 0]
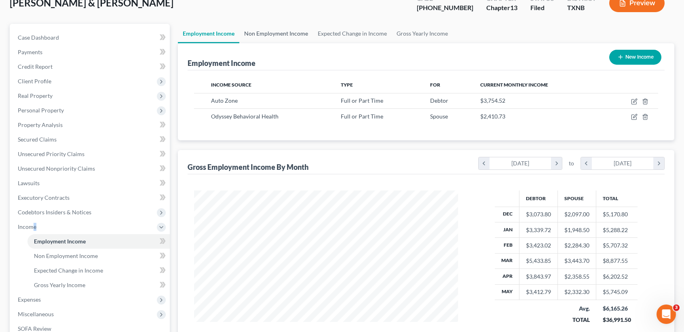
click at [269, 29] on link "Non Employment Income" at bounding box center [276, 33] width 74 height 19
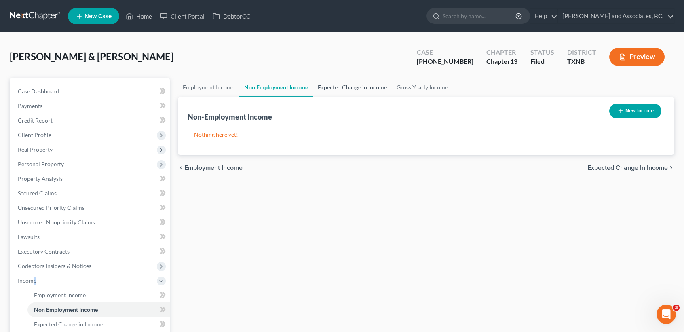
click at [325, 87] on link "Expected Change in Income" at bounding box center [352, 87] width 79 height 19
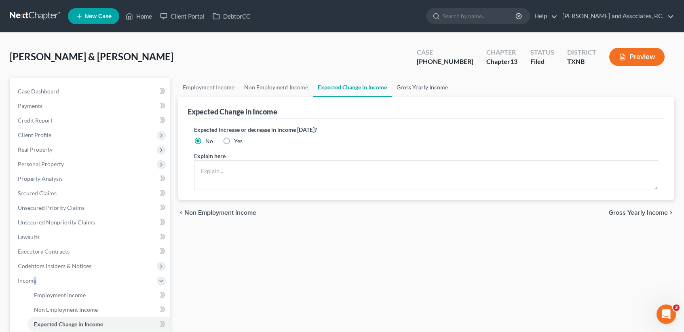
click at [393, 87] on link "Gross Yearly Income" at bounding box center [422, 87] width 61 height 19
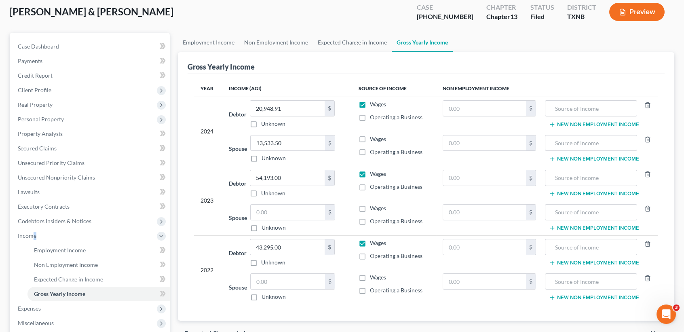
scroll to position [108, 0]
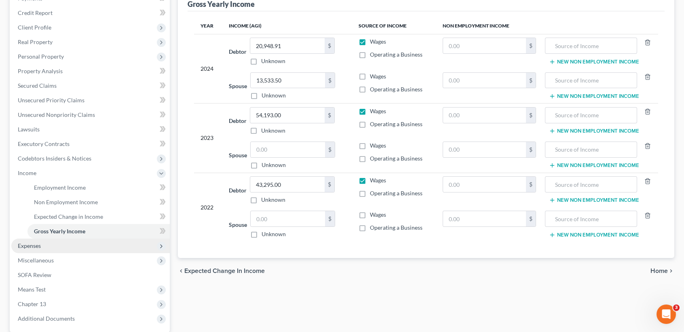
click at [43, 248] on span "Expenses" at bounding box center [90, 246] width 159 height 15
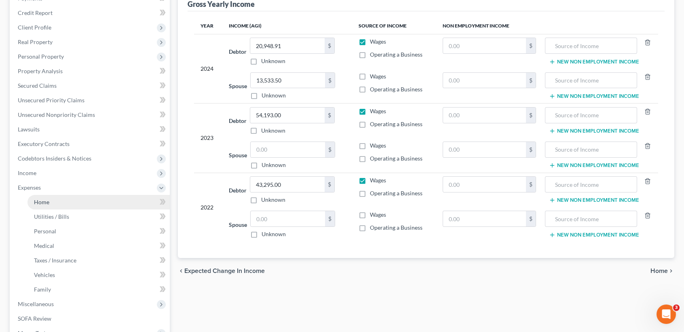
click at [63, 199] on link "Home" at bounding box center [98, 202] width 142 height 15
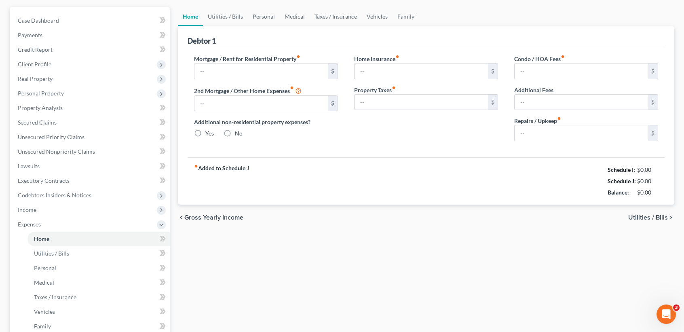
type input "650.00"
type input "0.00"
radio input "true"
type input "0.00"
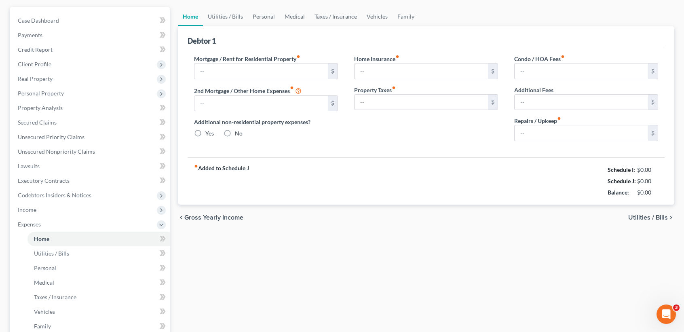
type input "0.00"
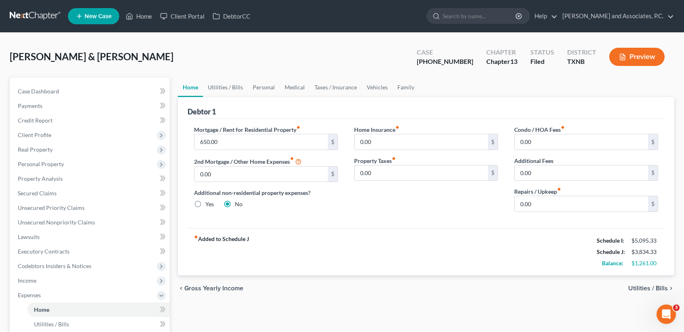
click at [429, 89] on ul "Home Utilities / Bills Personal Medical Taxes / Insurance Vehicles Family" at bounding box center [426, 87] width 497 height 19
click at [407, 88] on link "Family" at bounding box center [406, 87] width 27 height 19
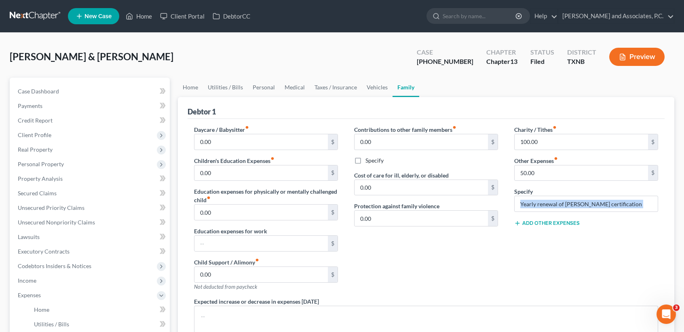
drag, startPoint x: 621, startPoint y: 194, endPoint x: 549, endPoint y: 216, distance: 75.2
click at [543, 218] on div "Charity / Tithes fiber_manual_record 100.00 $ Other Expenses fiber_manual_recor…" at bounding box center [586, 211] width 160 height 172
click at [377, 87] on link "Vehicles" at bounding box center [377, 87] width 31 height 19
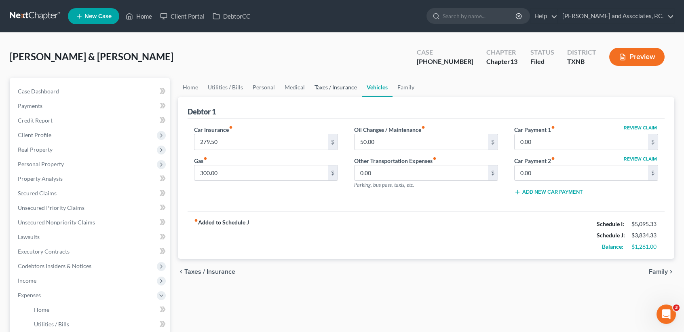
click at [343, 87] on link "Taxes / Insurance" at bounding box center [336, 87] width 52 height 19
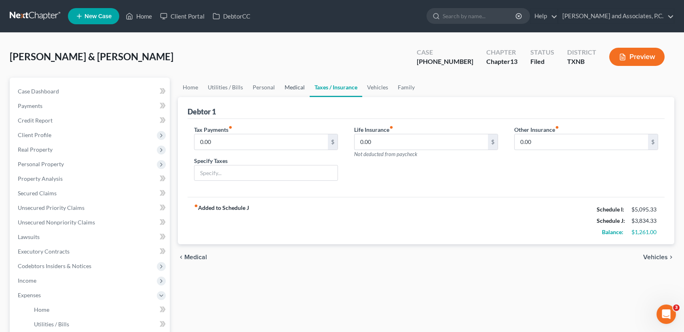
click at [285, 88] on link "Medical" at bounding box center [295, 87] width 30 height 19
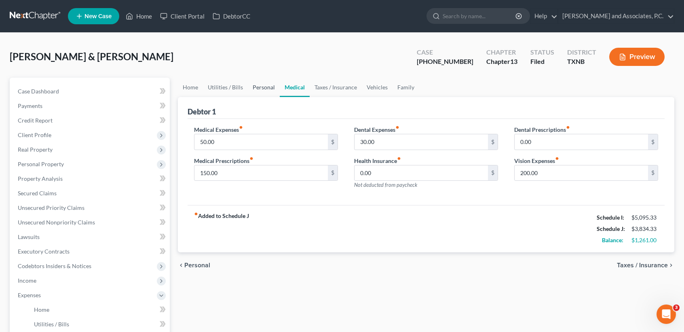
click at [259, 88] on link "Personal" at bounding box center [264, 87] width 32 height 19
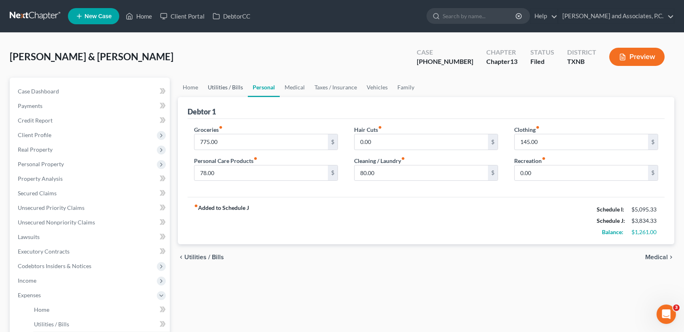
click at [236, 89] on link "Utilities / Bills" at bounding box center [225, 87] width 45 height 19
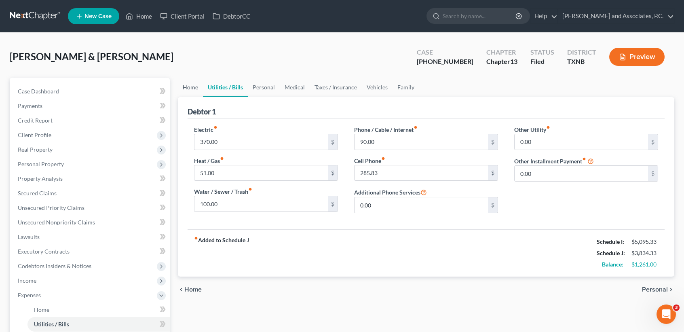
click at [190, 89] on link "Home" at bounding box center [190, 87] width 25 height 19
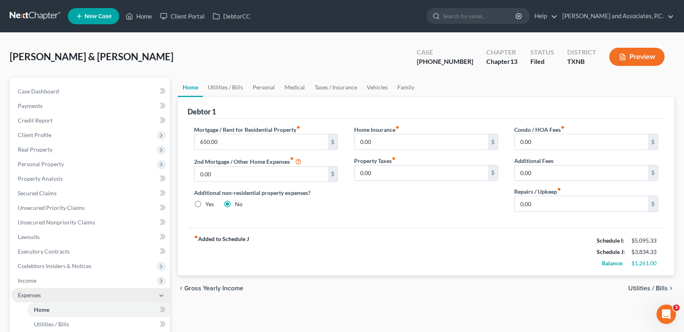
click at [70, 300] on span "Expenses" at bounding box center [90, 295] width 159 height 15
click at [79, 311] on span "Miscellaneous" at bounding box center [90, 309] width 159 height 15
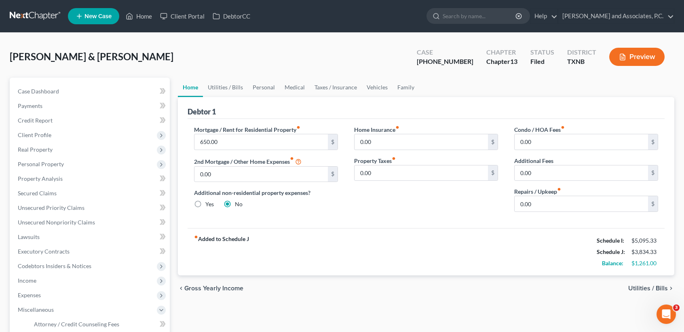
scroll to position [54, 0]
